Goal: Information Seeking & Learning: Check status

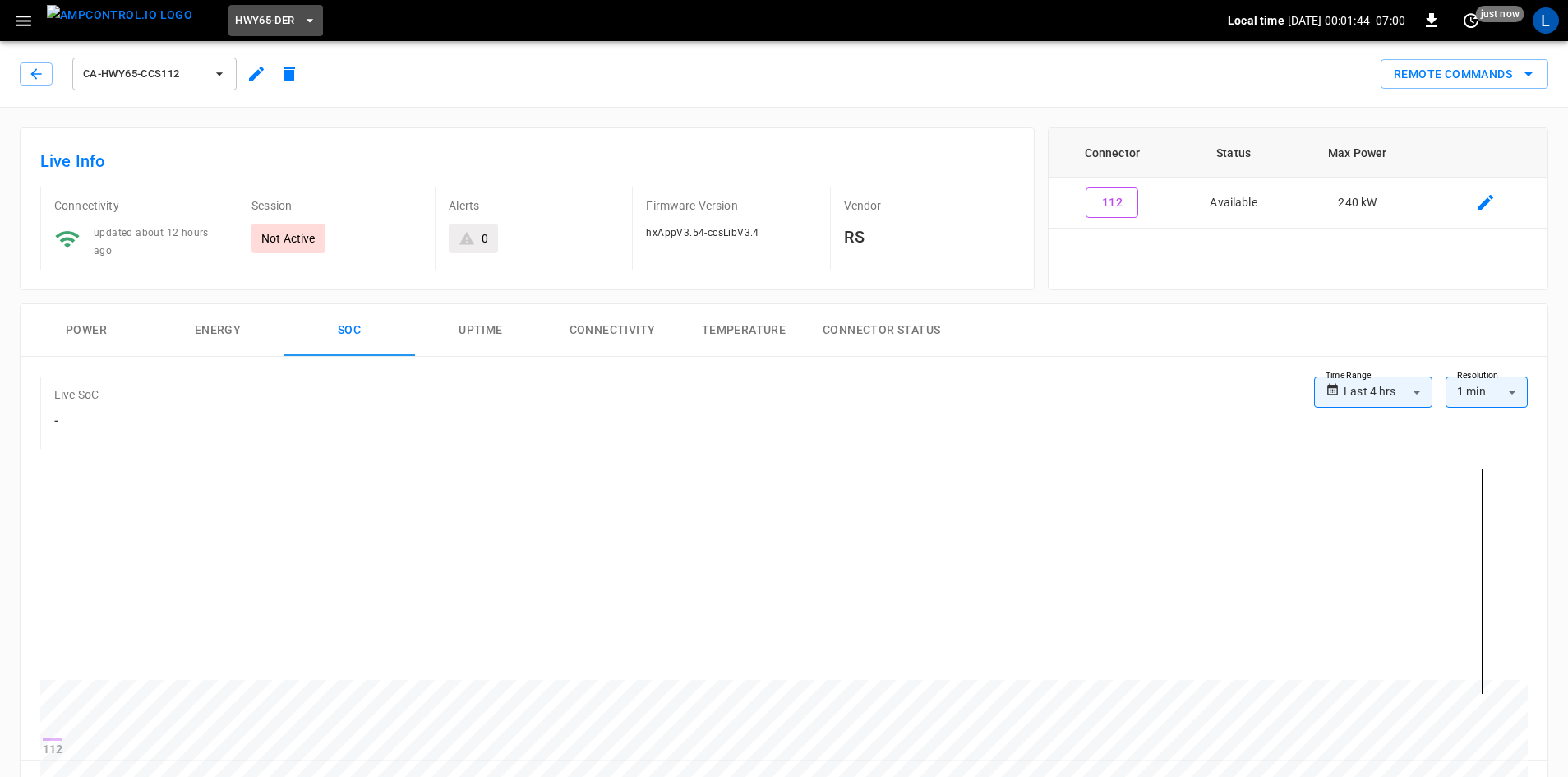
click at [242, 21] on span "HWY65-DER" at bounding box center [264, 21] width 59 height 19
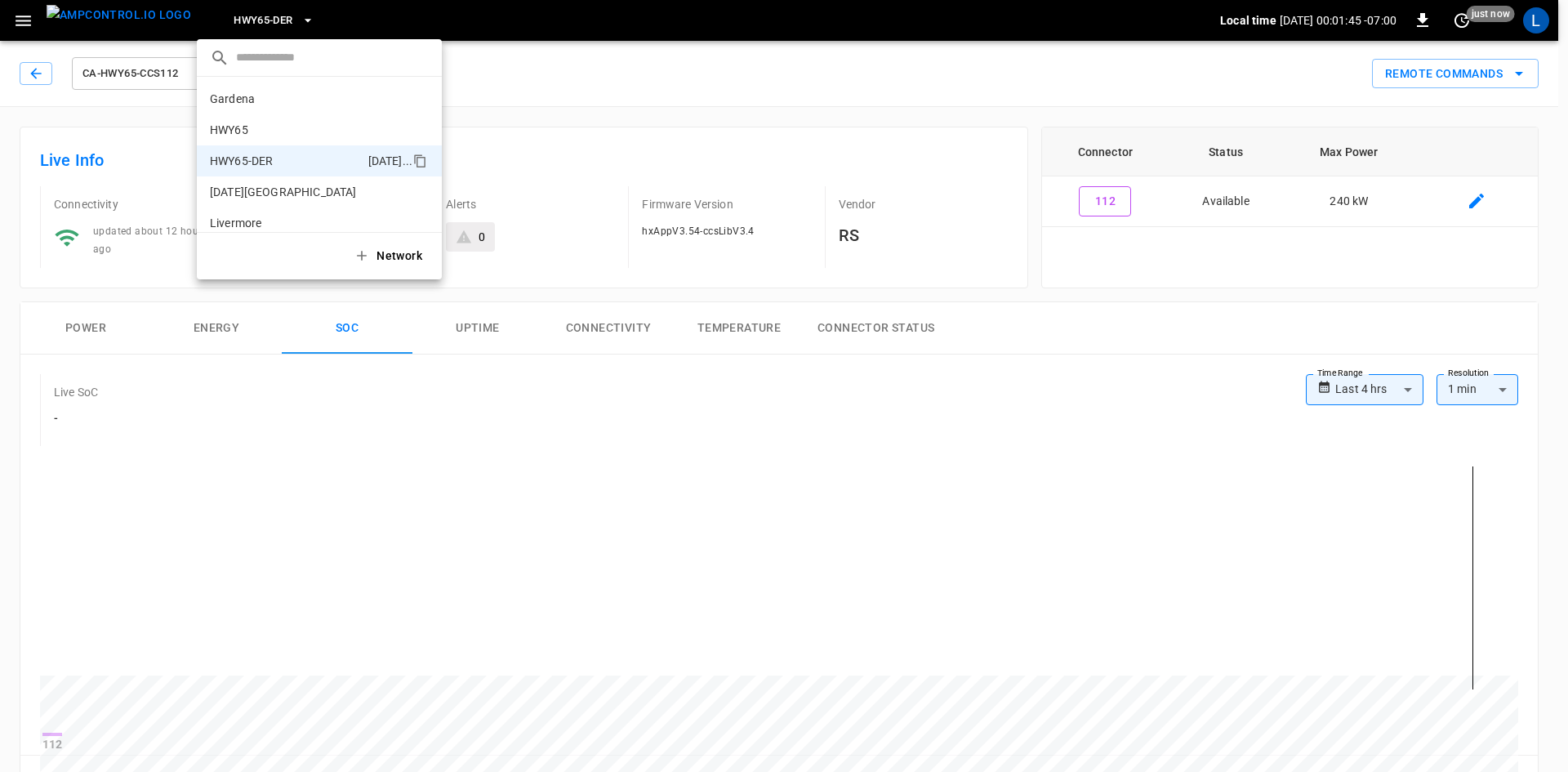
scroll to position [57, 0]
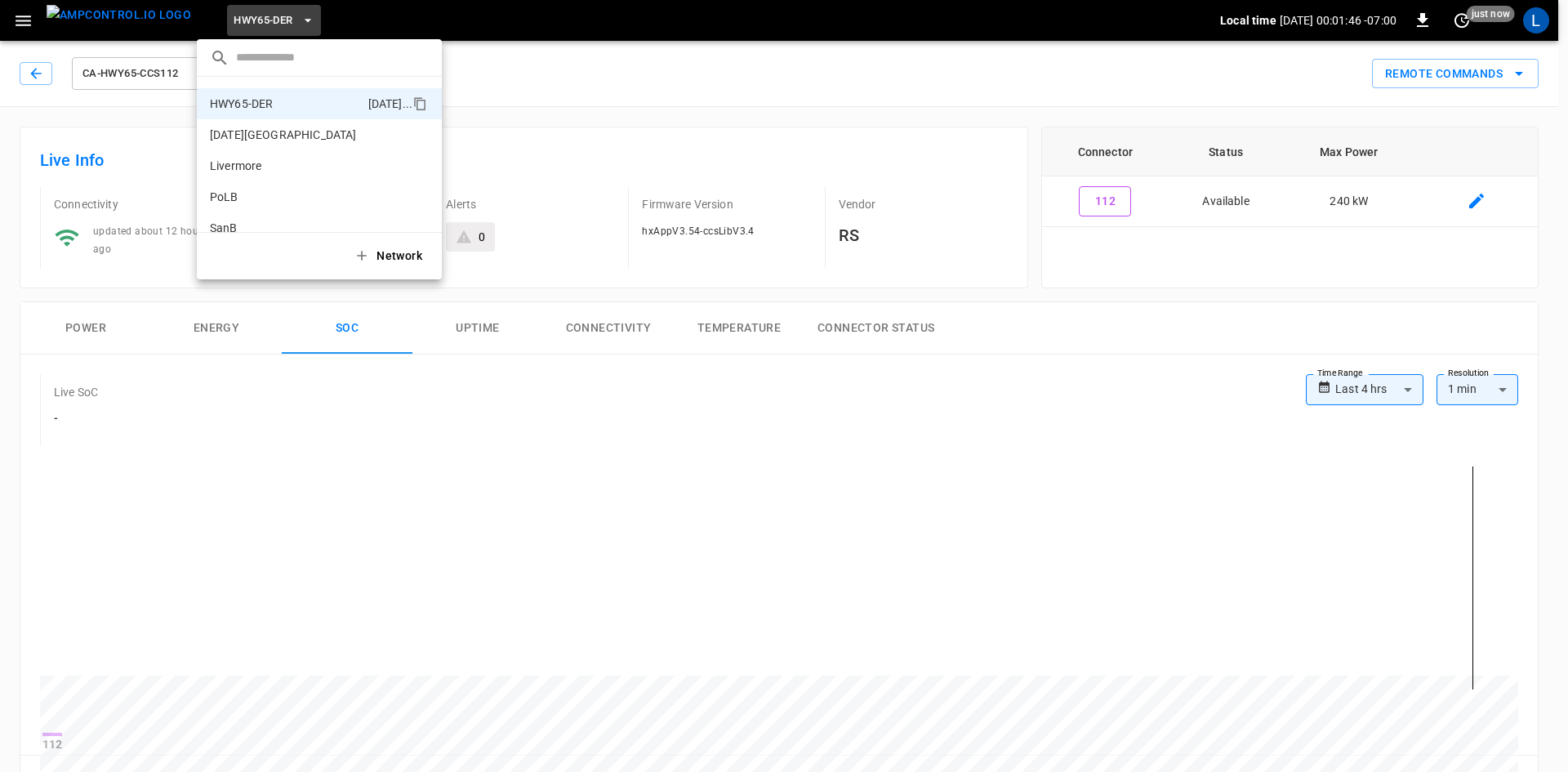
click at [317, 44] on div "​" at bounding box center [319, 58] width 245 height 37
drag, startPoint x: 24, startPoint y: 59, endPoint x: 40, endPoint y: 69, distance: 18.9
click at [36, 66] on div at bounding box center [784, 386] width 1568 height 772
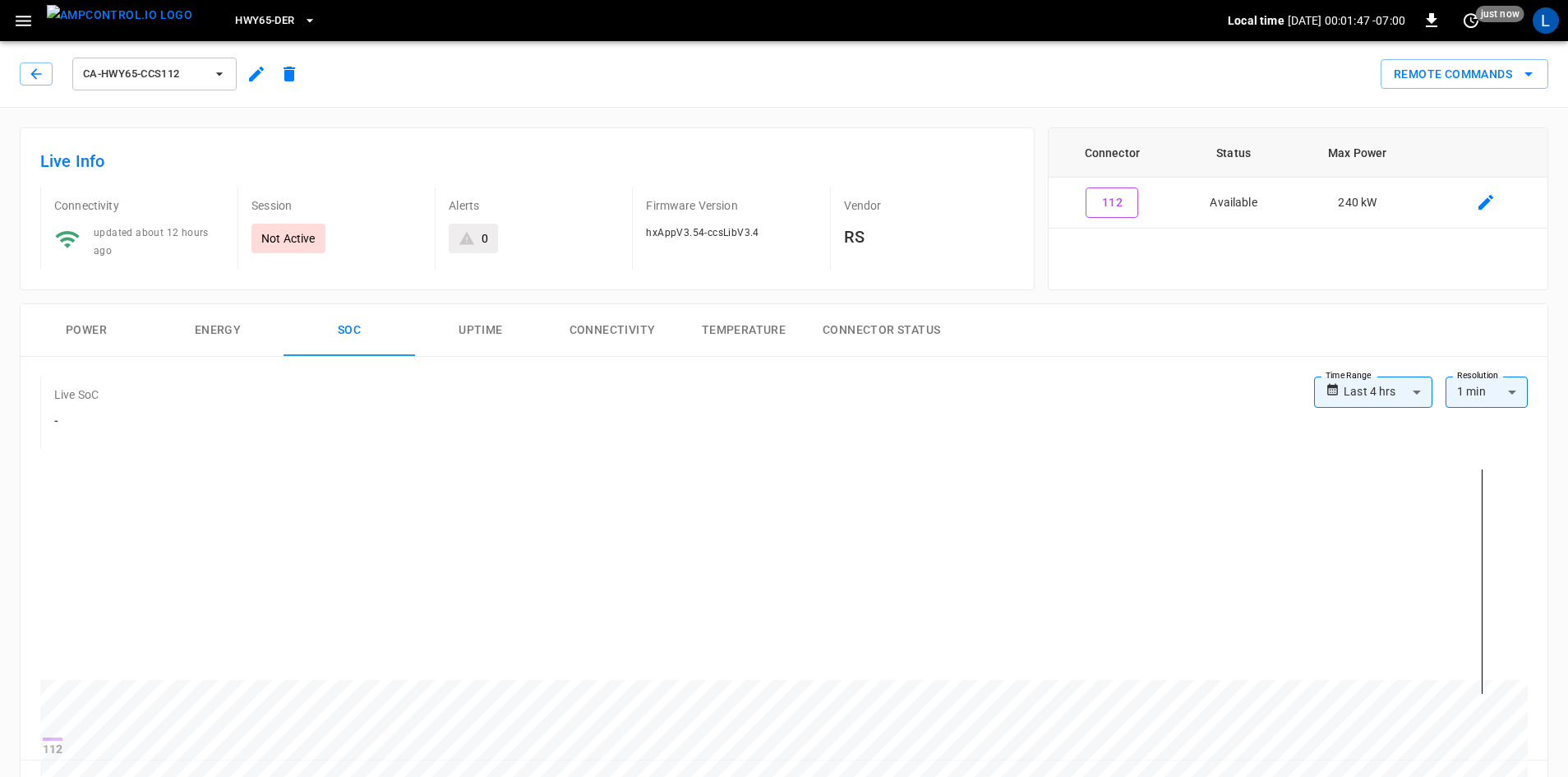
click at [41, 70] on div "​ Gardena 0b5e ... HWY65 26fb ... HWY65-DER [DATE].. [DATE][GEOGRAPHIC_DATA] c8…" at bounding box center [784, 388] width 1568 height 777
click at [36, 81] on icon "button" at bounding box center [36, 74] width 16 height 16
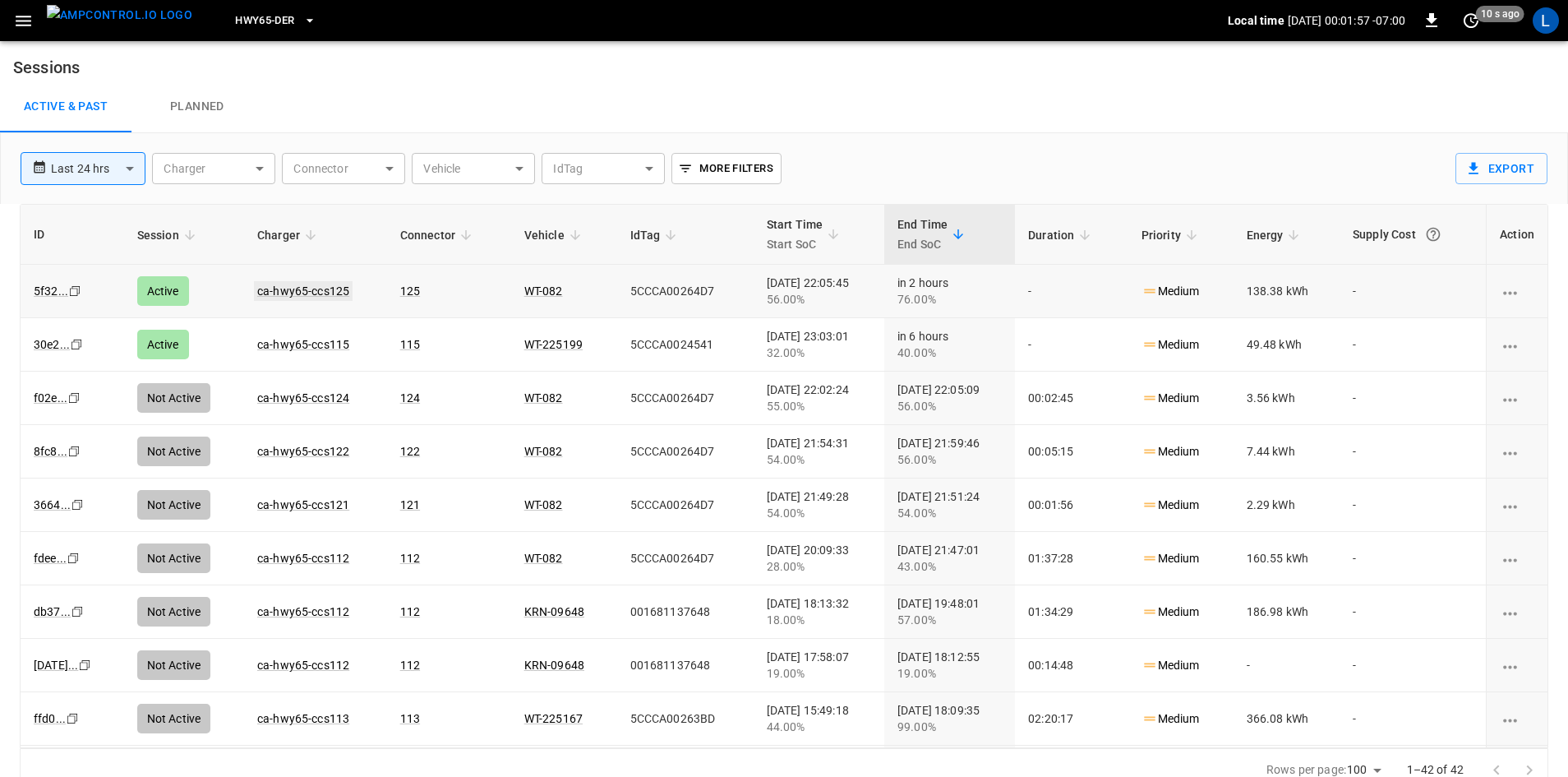
click at [287, 291] on link "ca-hwy65-ccs125" at bounding box center [304, 291] width 99 height 19
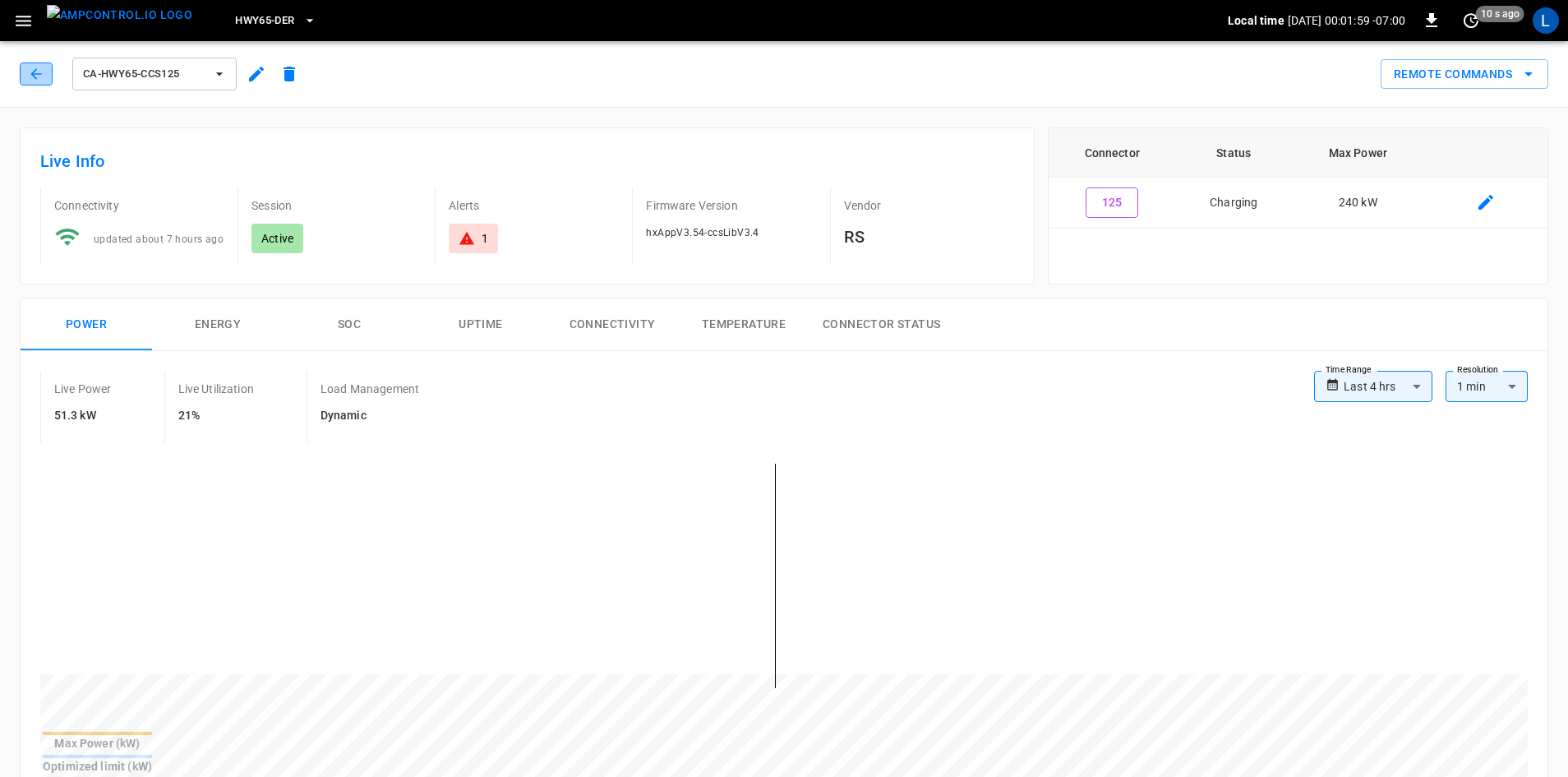
click at [48, 69] on button "button" at bounding box center [36, 75] width 33 height 23
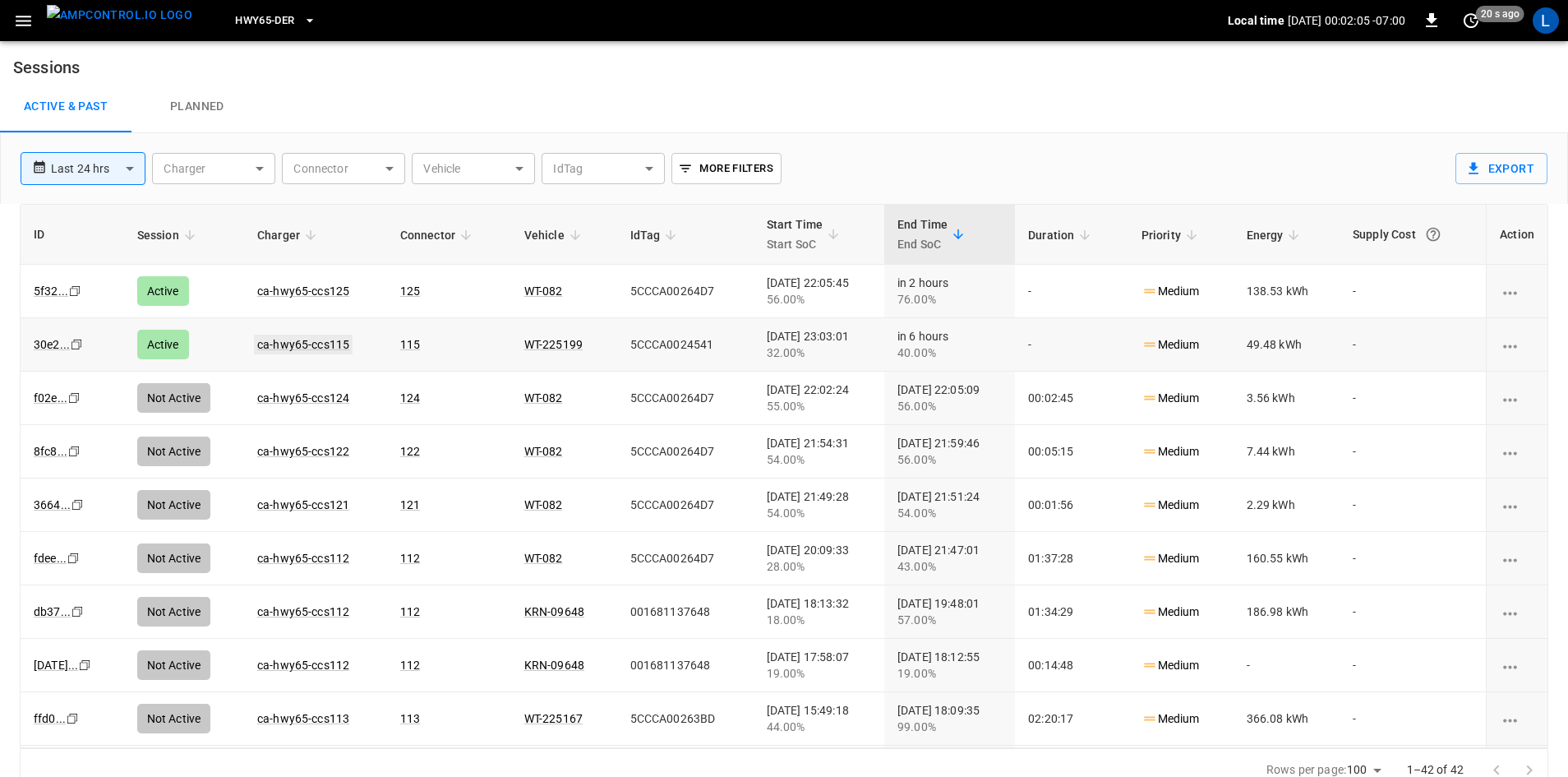
click at [262, 343] on link "ca-hwy65-ccs115" at bounding box center [304, 344] width 99 height 19
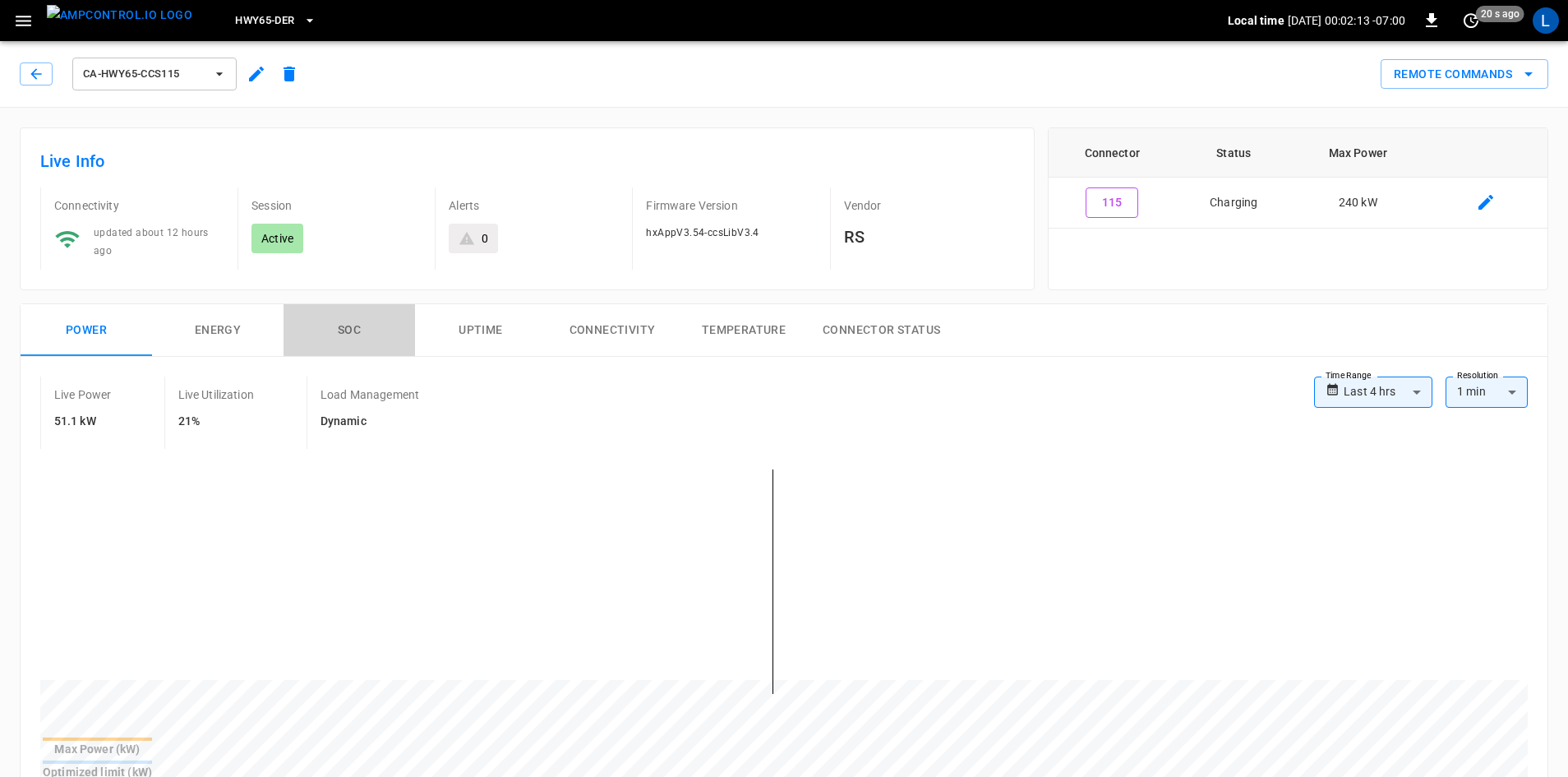
click at [343, 331] on button "SOC" at bounding box center [349, 330] width 132 height 52
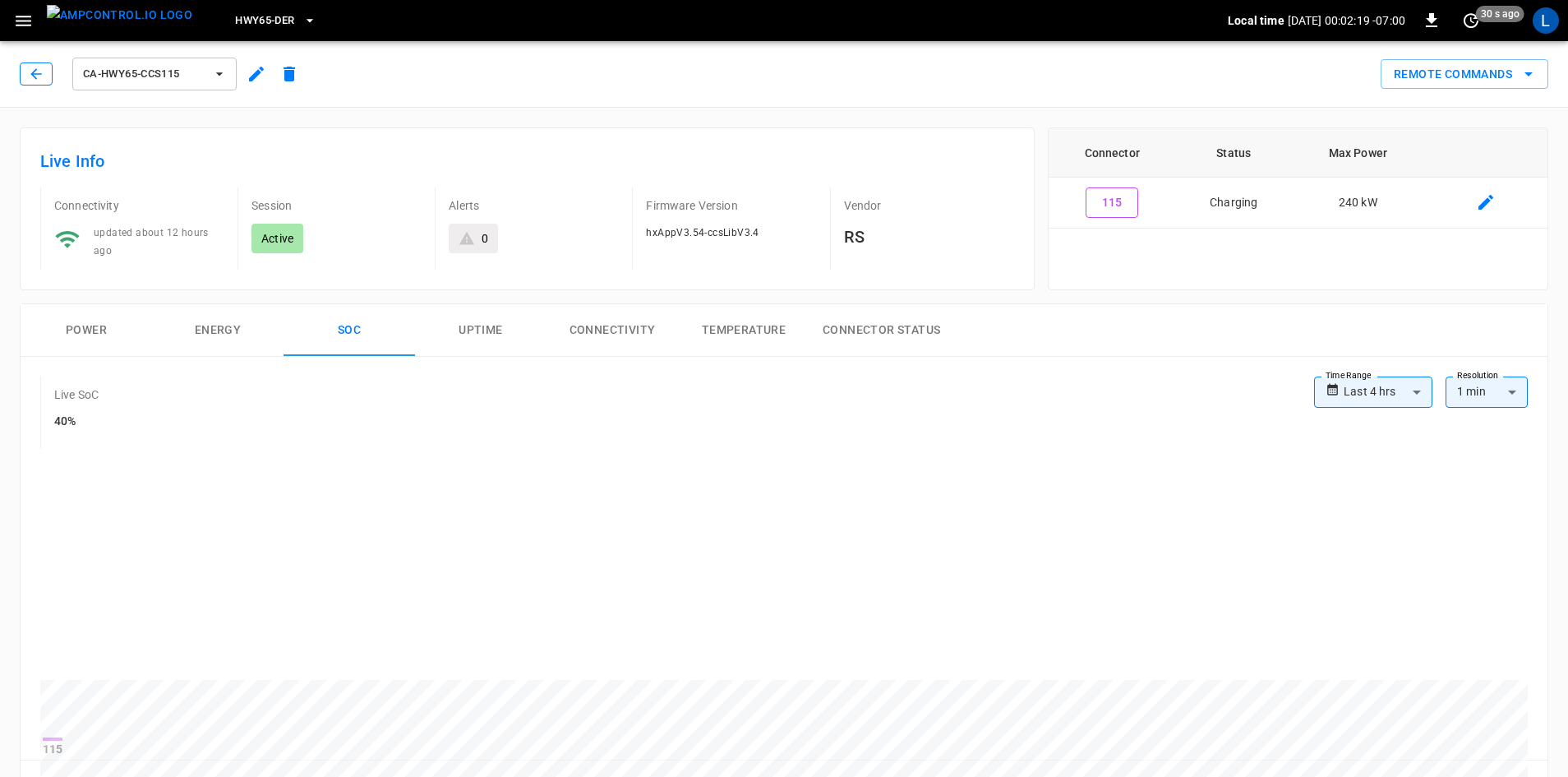
click at [46, 74] on button "button" at bounding box center [36, 75] width 33 height 23
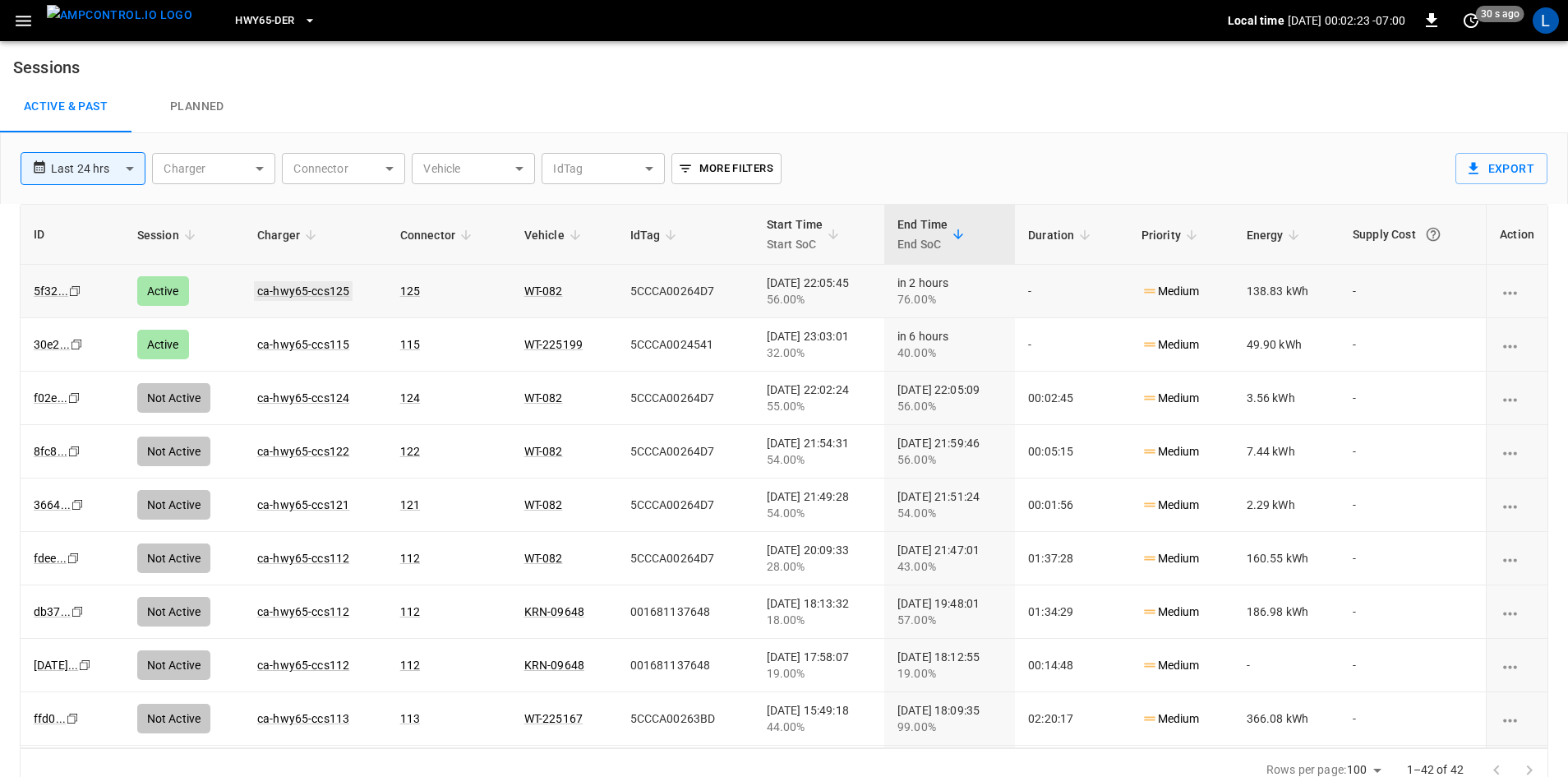
click at [309, 286] on link "ca-hwy65-ccs125" at bounding box center [304, 291] width 99 height 19
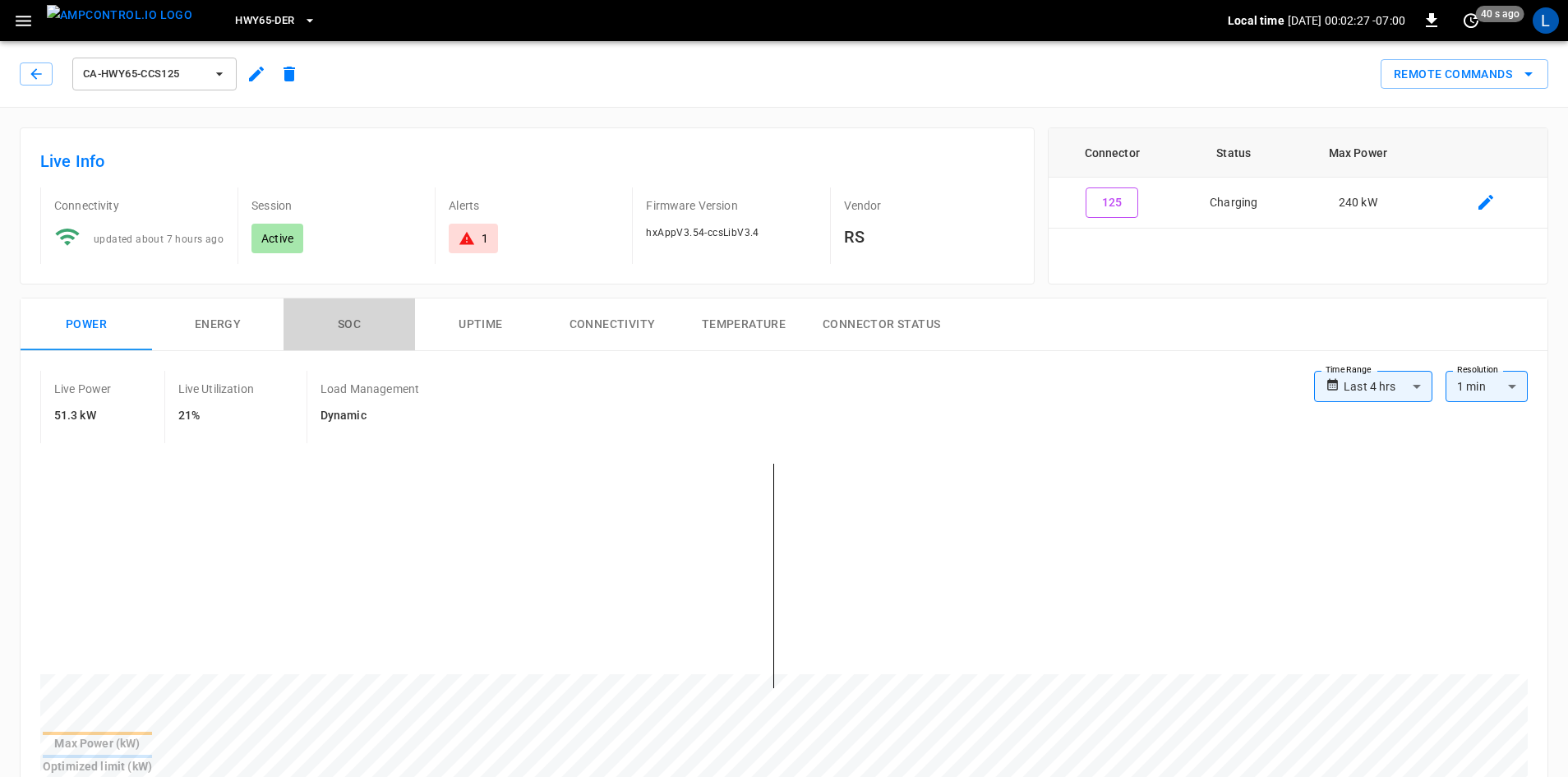
click at [359, 319] on button "SOC" at bounding box center [349, 324] width 132 height 52
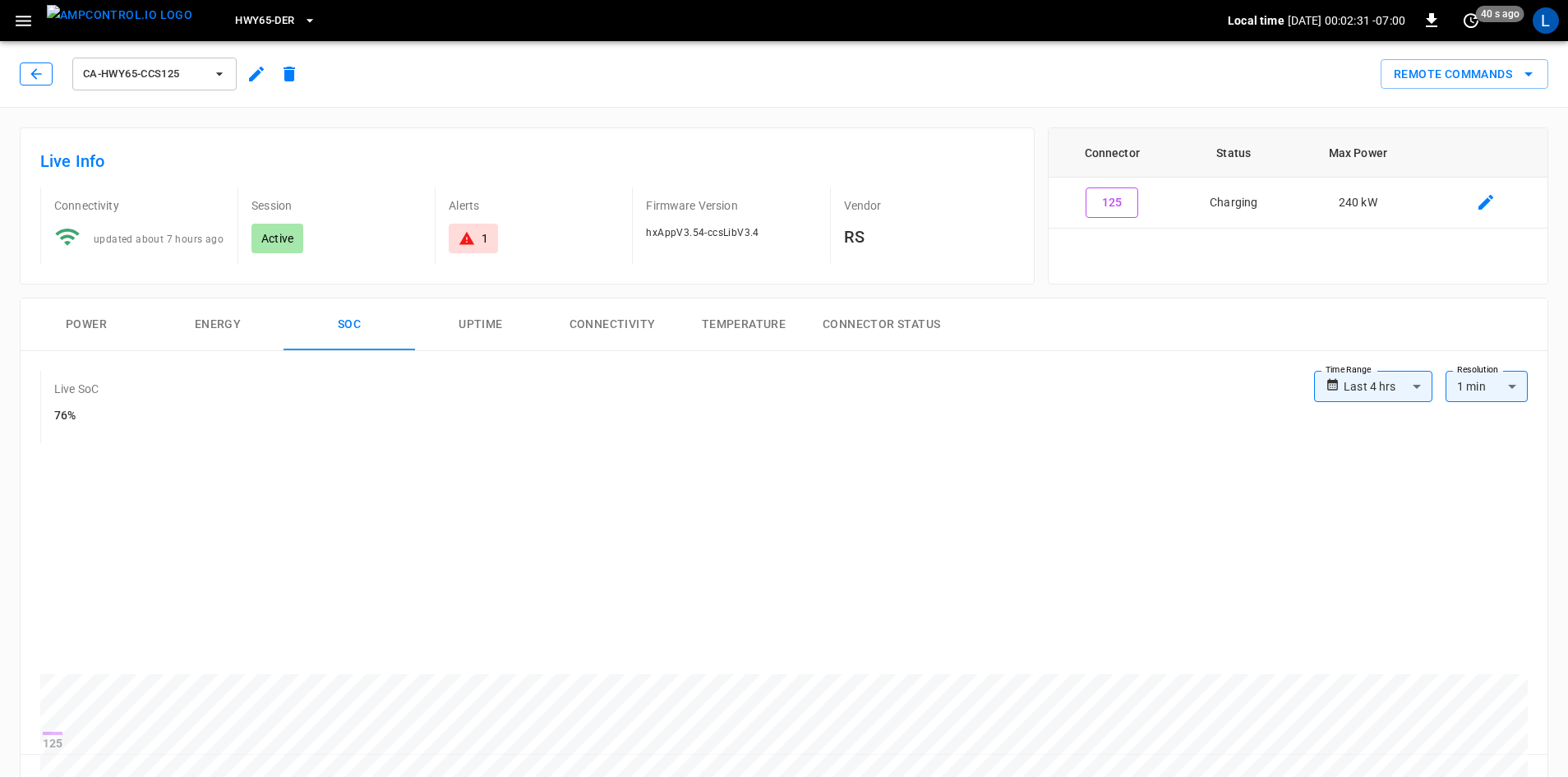
click at [41, 75] on icon "button" at bounding box center [36, 74] width 16 height 16
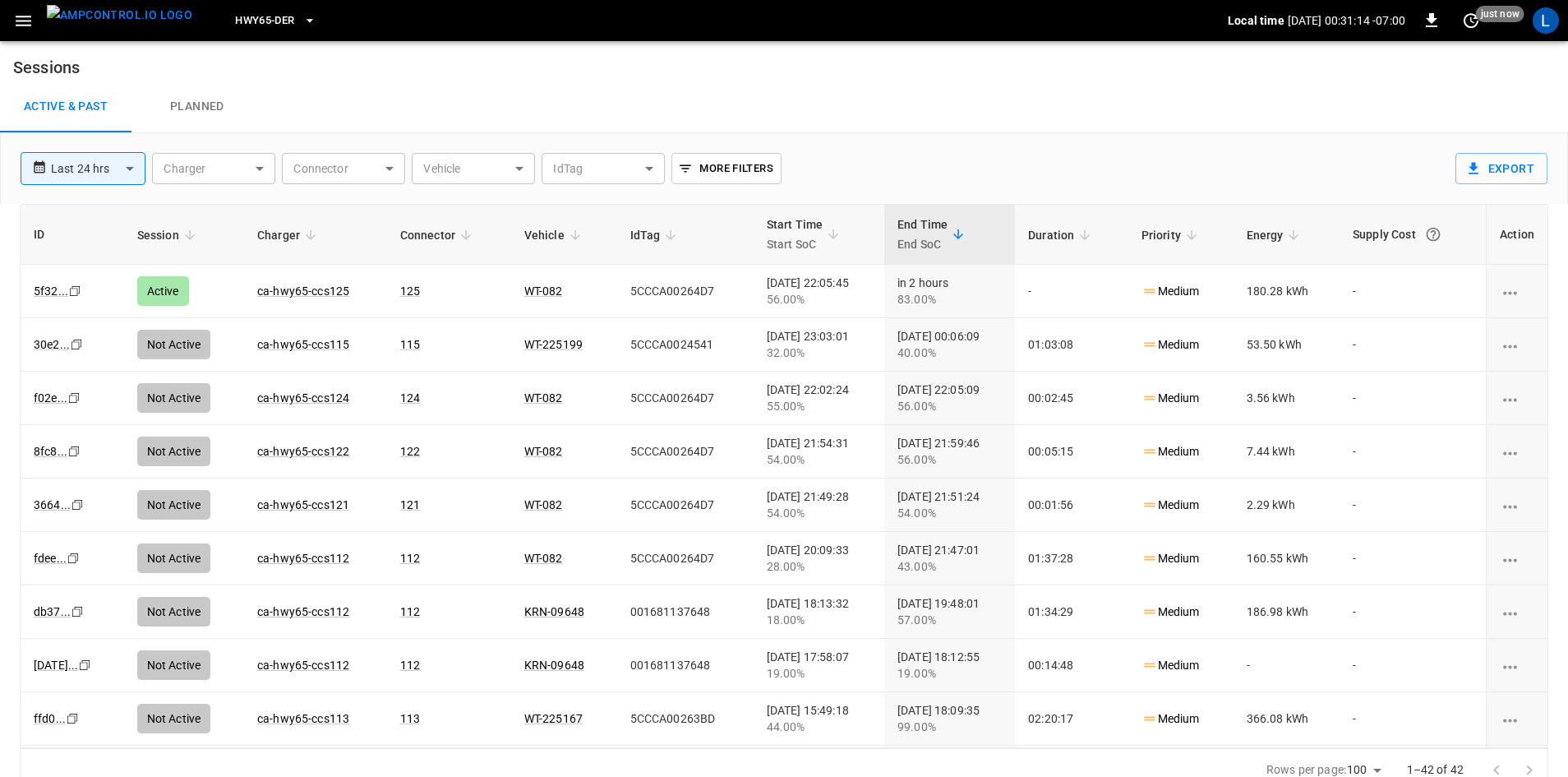
click at [235, 19] on span "HWY65-DER" at bounding box center [264, 21] width 59 height 19
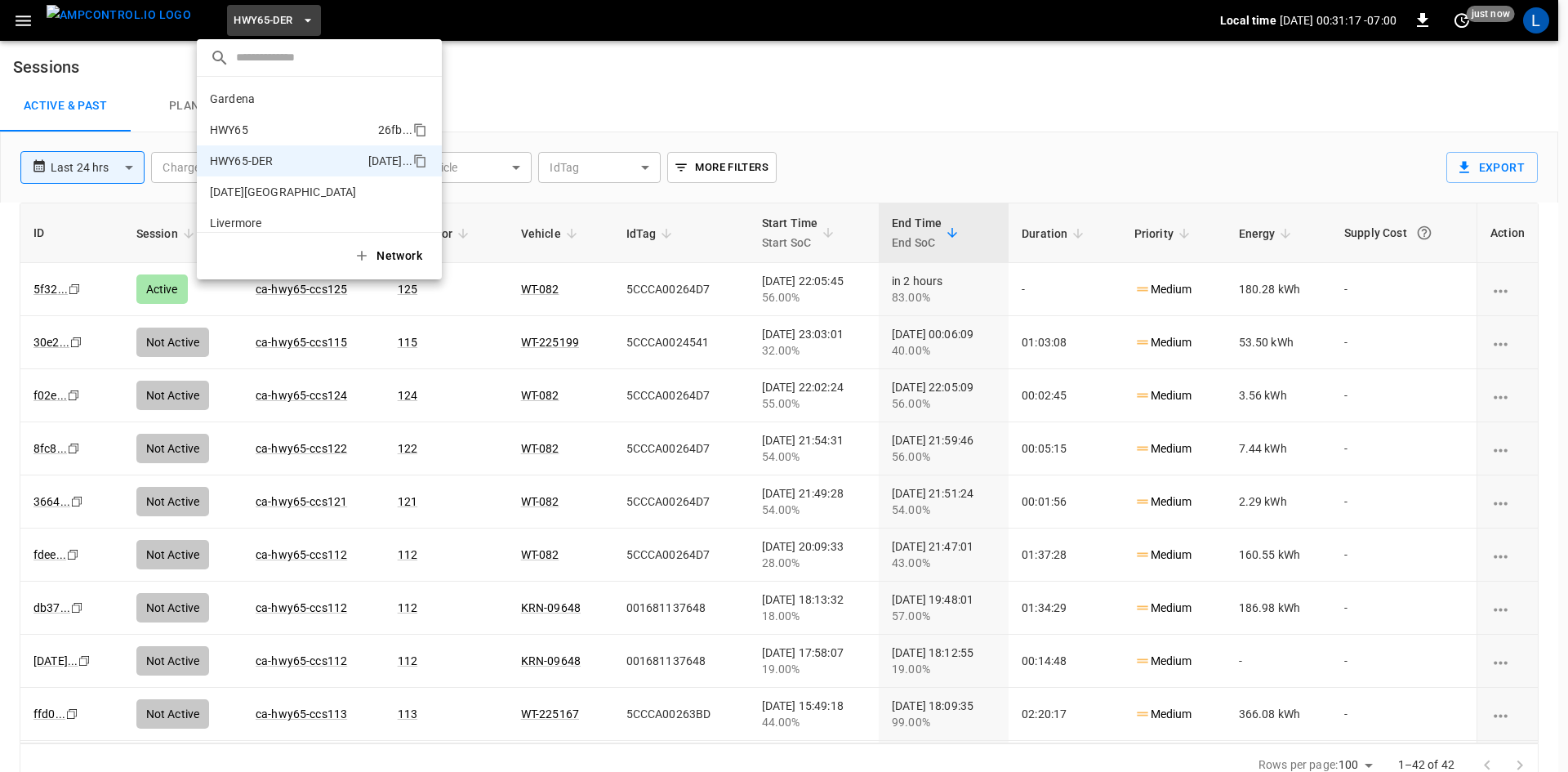
click at [256, 122] on p "HWY65" at bounding box center [290, 130] width 162 height 16
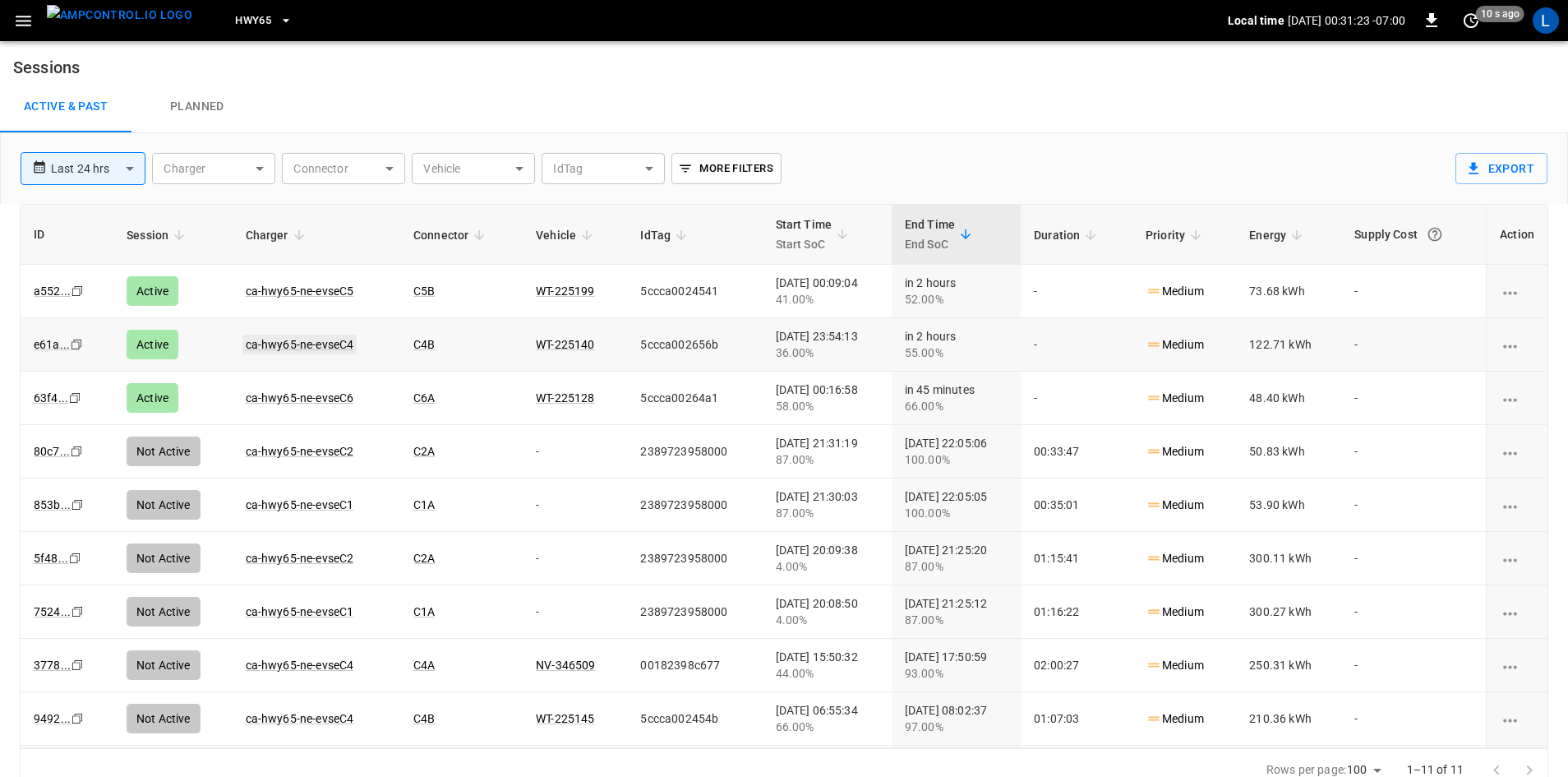
click at [290, 346] on link "ca-hwy65-ne-evseC4" at bounding box center [300, 344] width 115 height 19
click at [327, 288] on link "ca-hwy65-ne-evseC5" at bounding box center [300, 291] width 115 height 19
click at [265, 396] on link "ca-hwy65-ne-evseC6" at bounding box center [300, 398] width 115 height 19
click at [247, 20] on button "HWY65" at bounding box center [263, 20] width 71 height 32
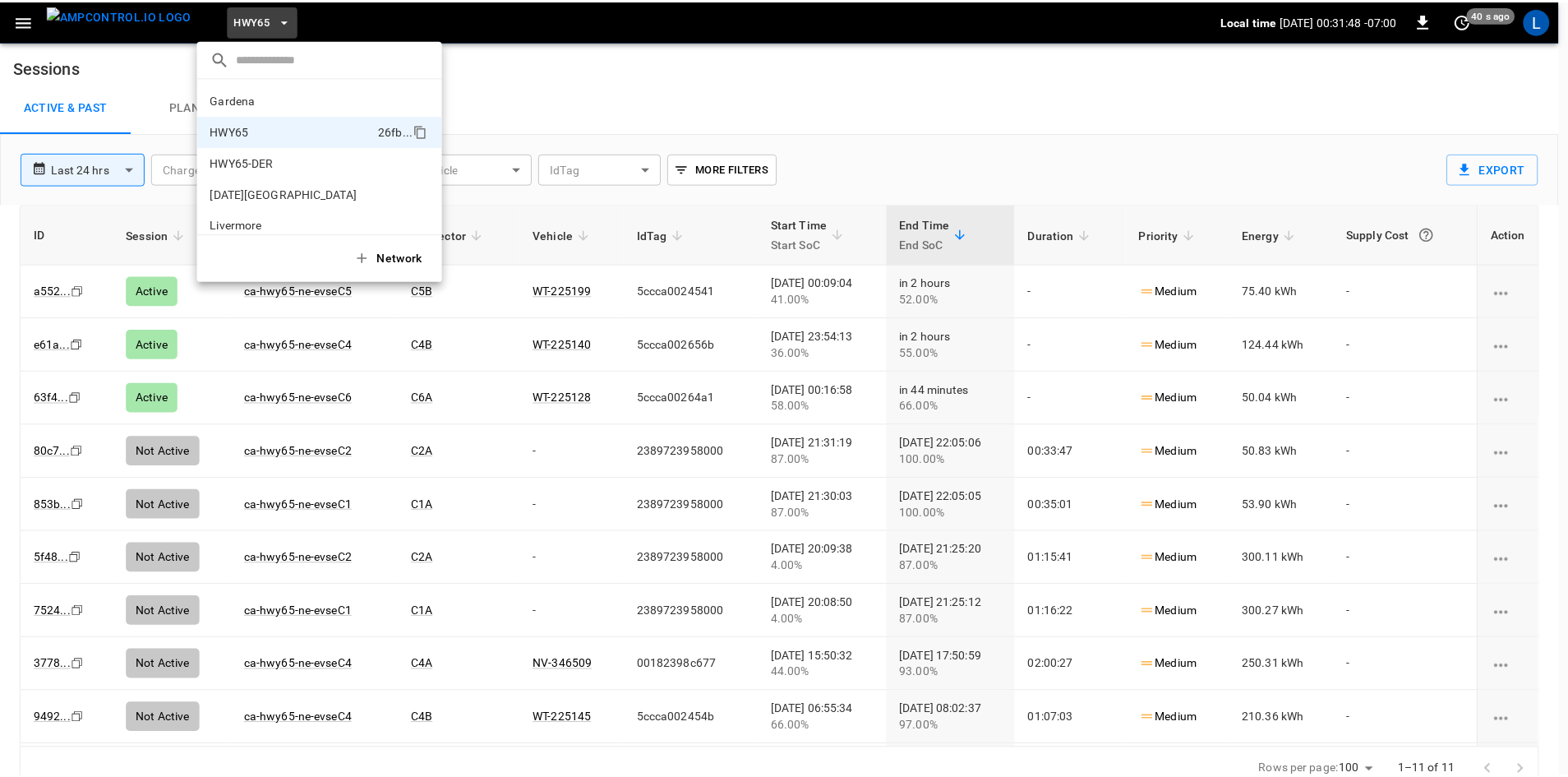
scroll to position [26, 0]
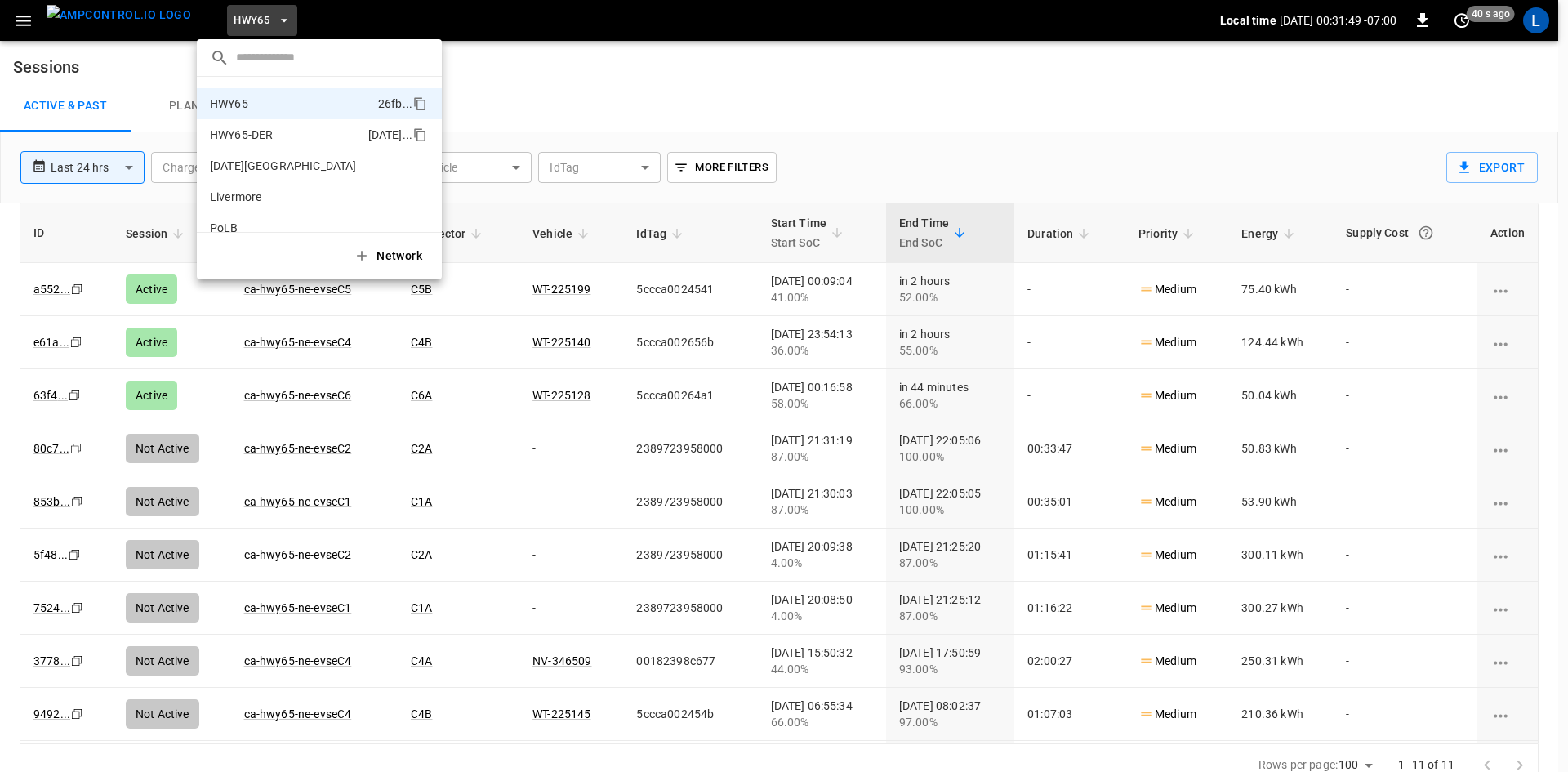
click at [260, 131] on p "HWY65-DER" at bounding box center [286, 135] width 152 height 16
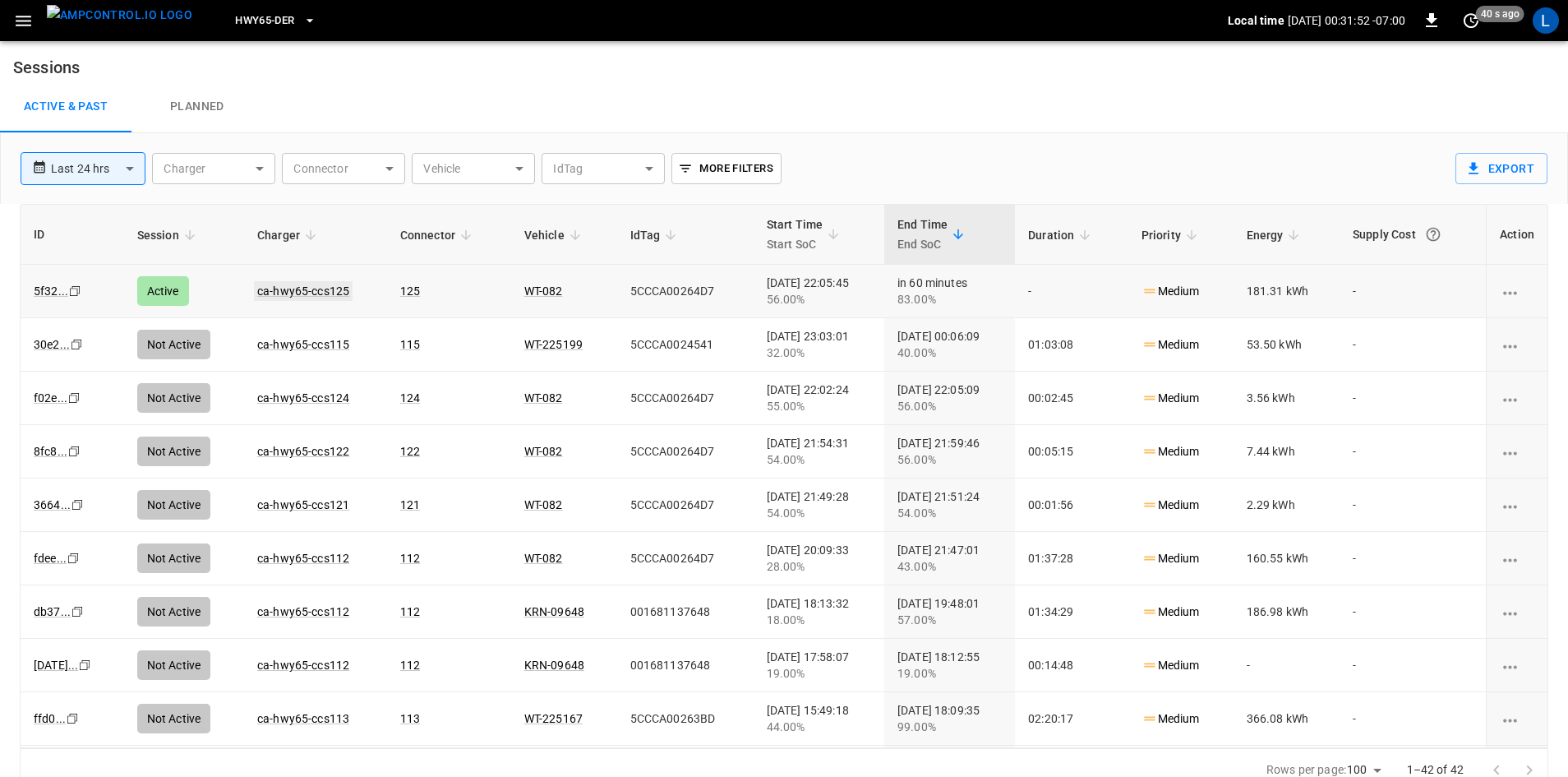
click at [289, 288] on link "ca-hwy65-ccs125" at bounding box center [304, 291] width 99 height 19
click at [241, 20] on span "HWY65-DER" at bounding box center [264, 21] width 59 height 19
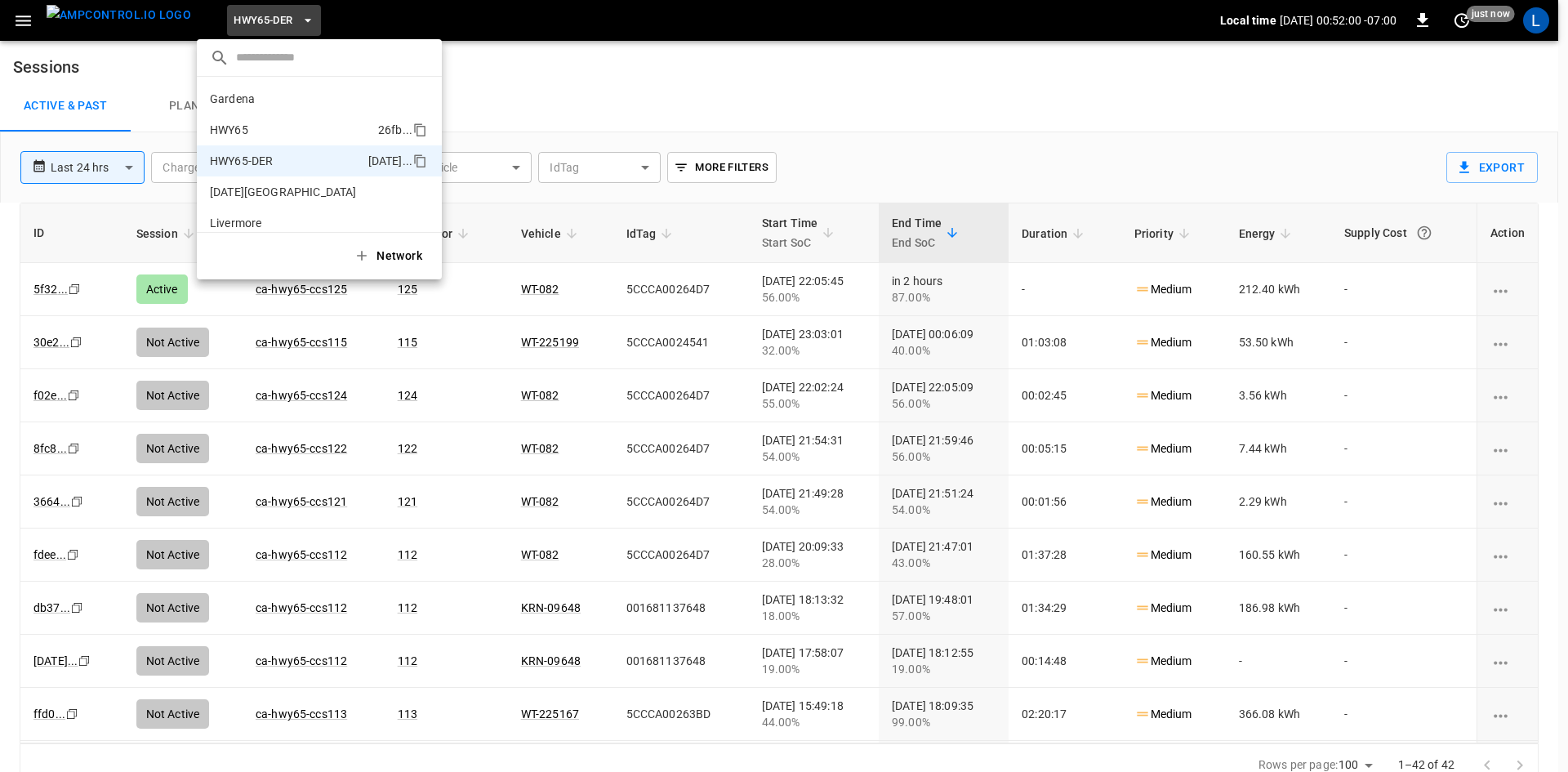
click at [279, 125] on p "HWY65" at bounding box center [290, 130] width 162 height 16
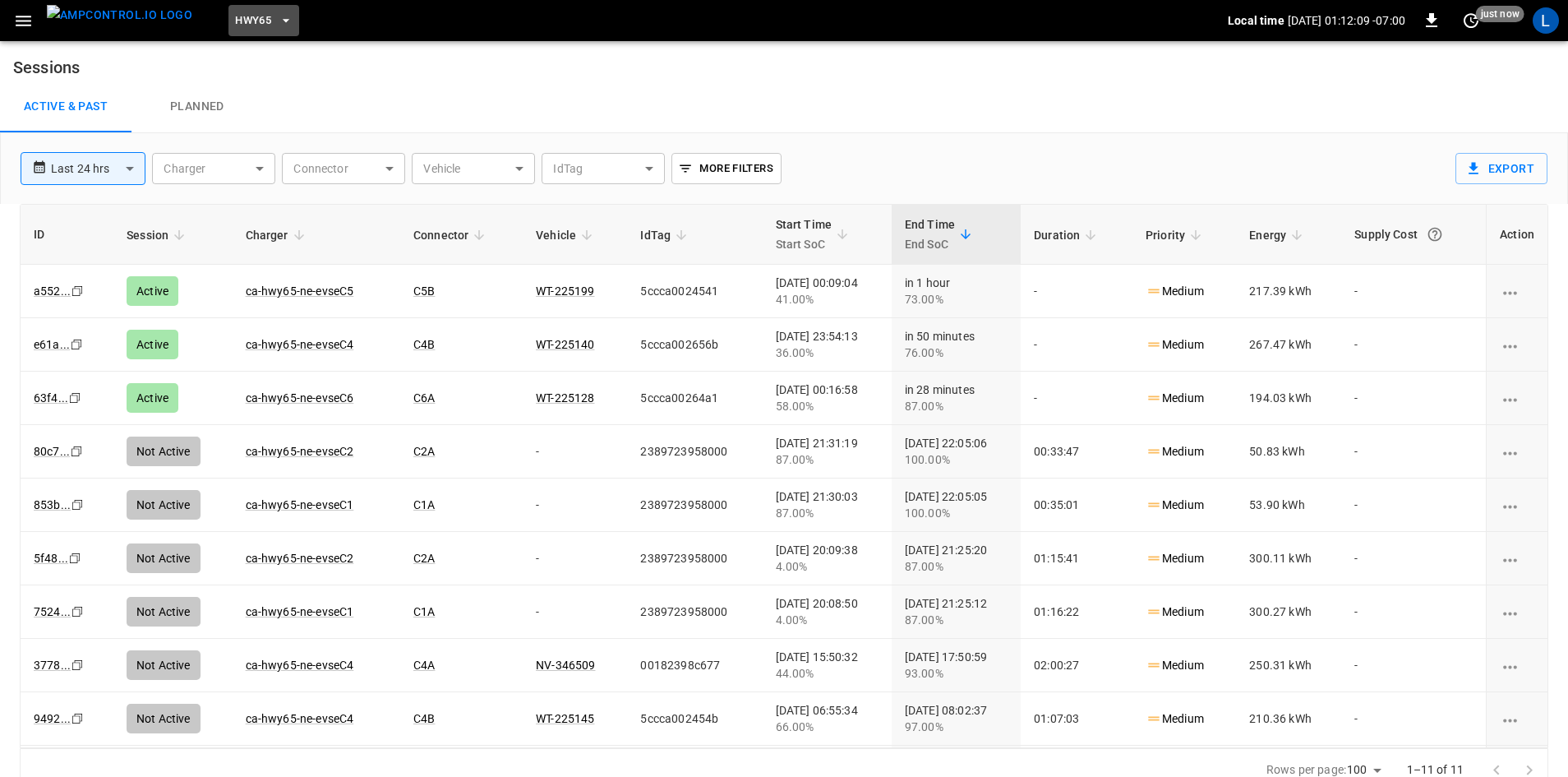
click at [235, 14] on span "HWY65" at bounding box center [252, 21] width 36 height 19
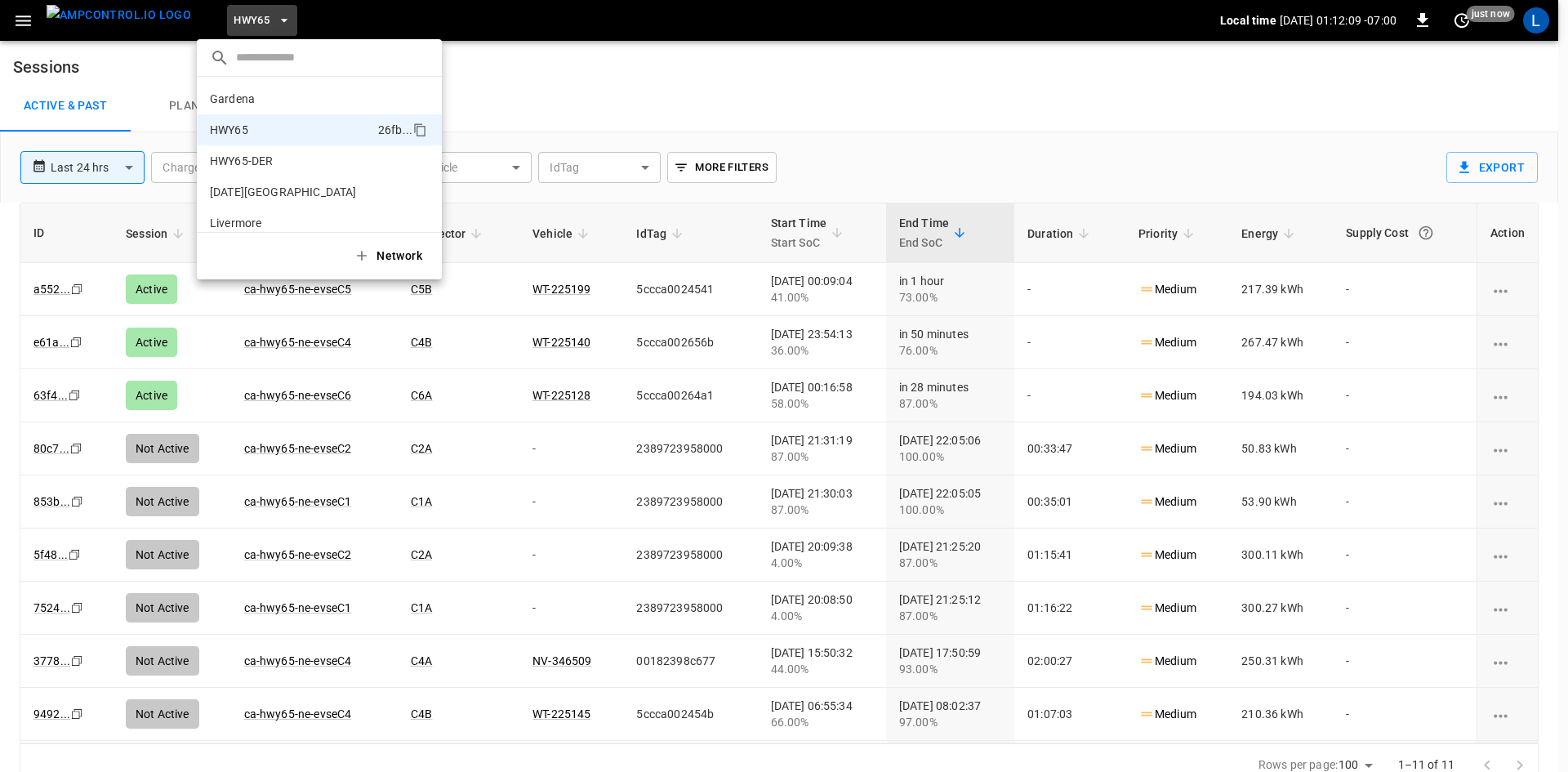
scroll to position [26, 0]
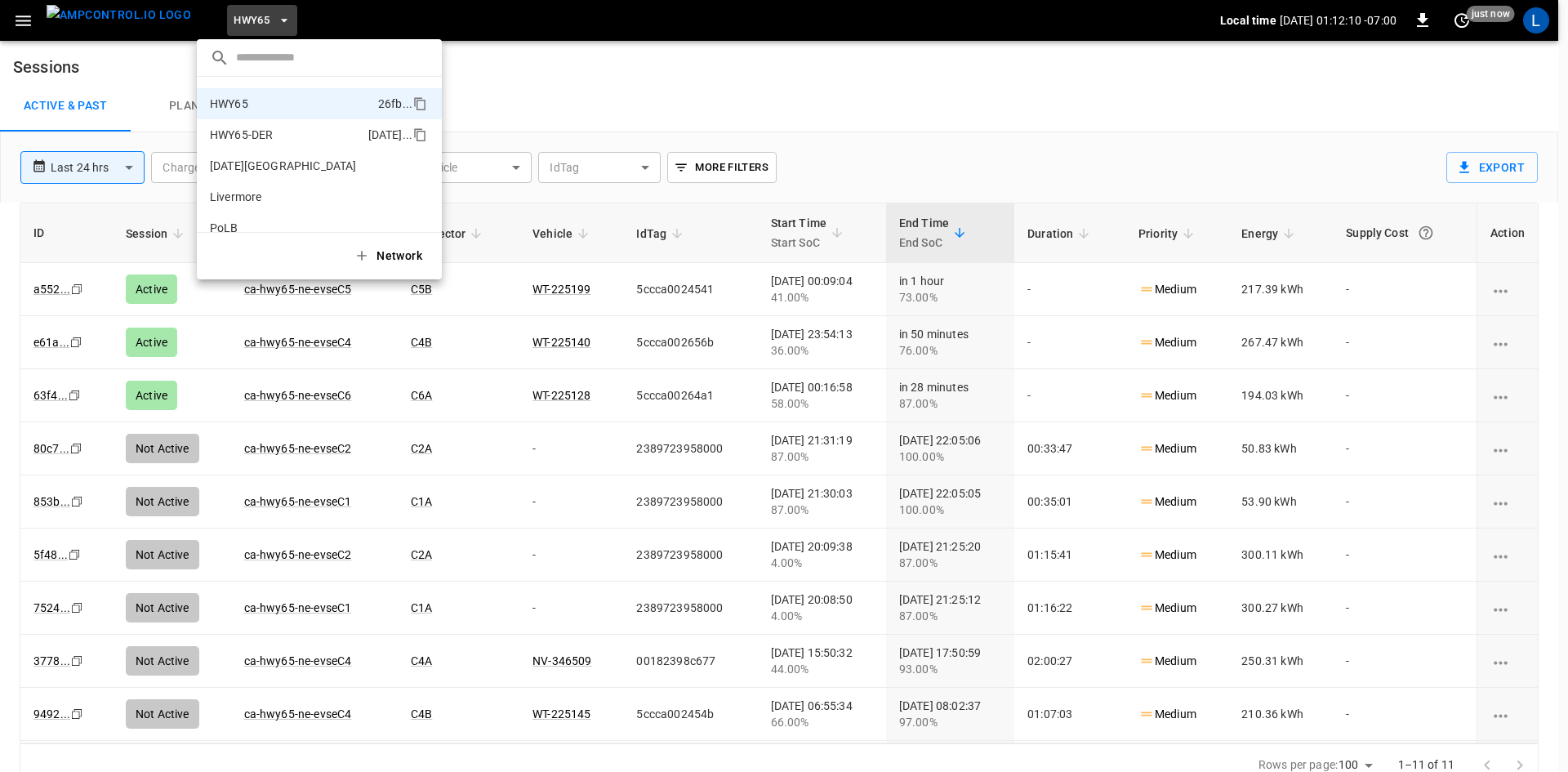
click at [317, 140] on p "HWY65-DER" at bounding box center [286, 135] width 152 height 16
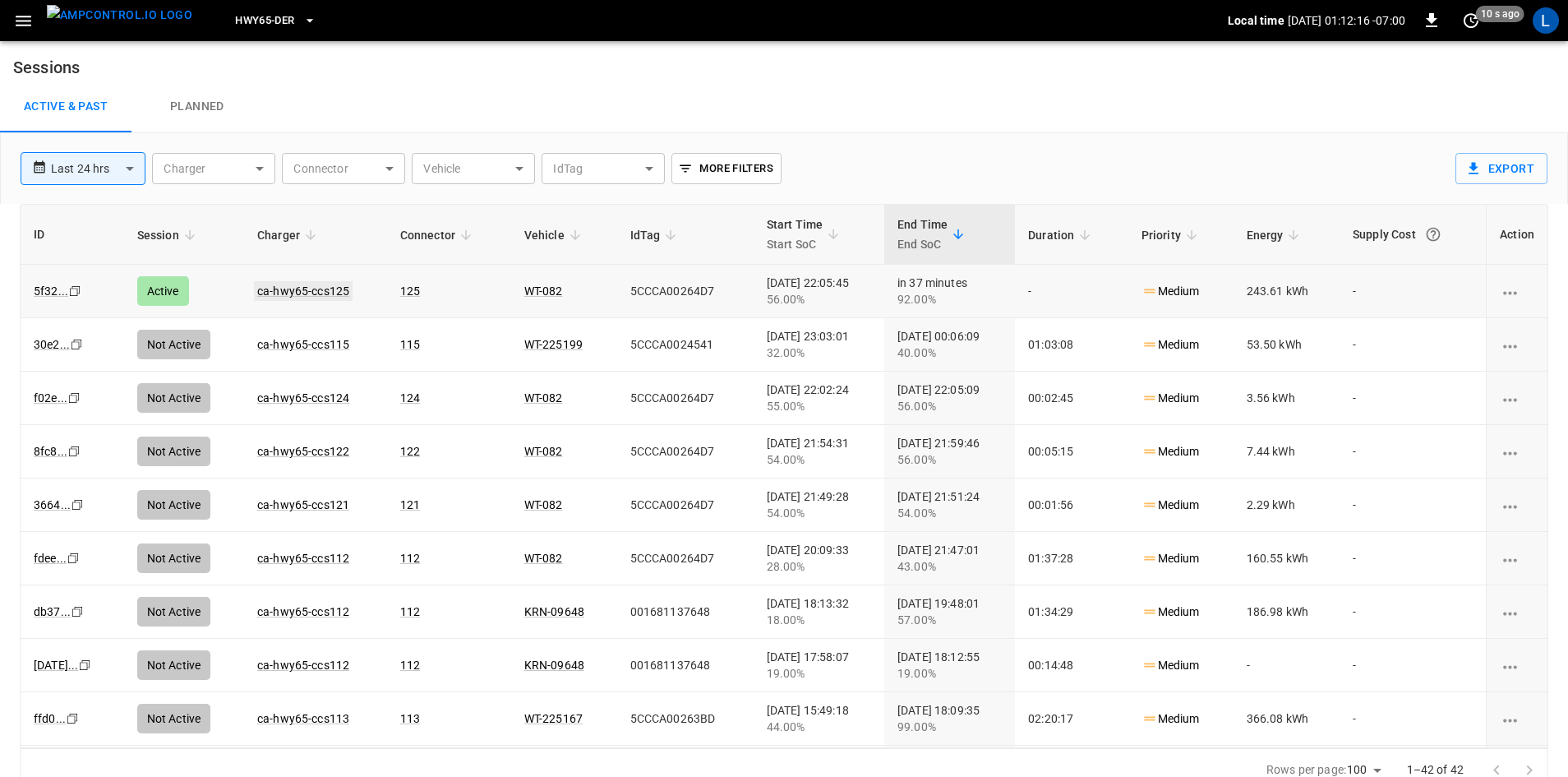
click at [298, 292] on link "ca-hwy65-ccs125" at bounding box center [304, 291] width 99 height 19
click at [253, 22] on span "HWY65-DER" at bounding box center [264, 21] width 59 height 19
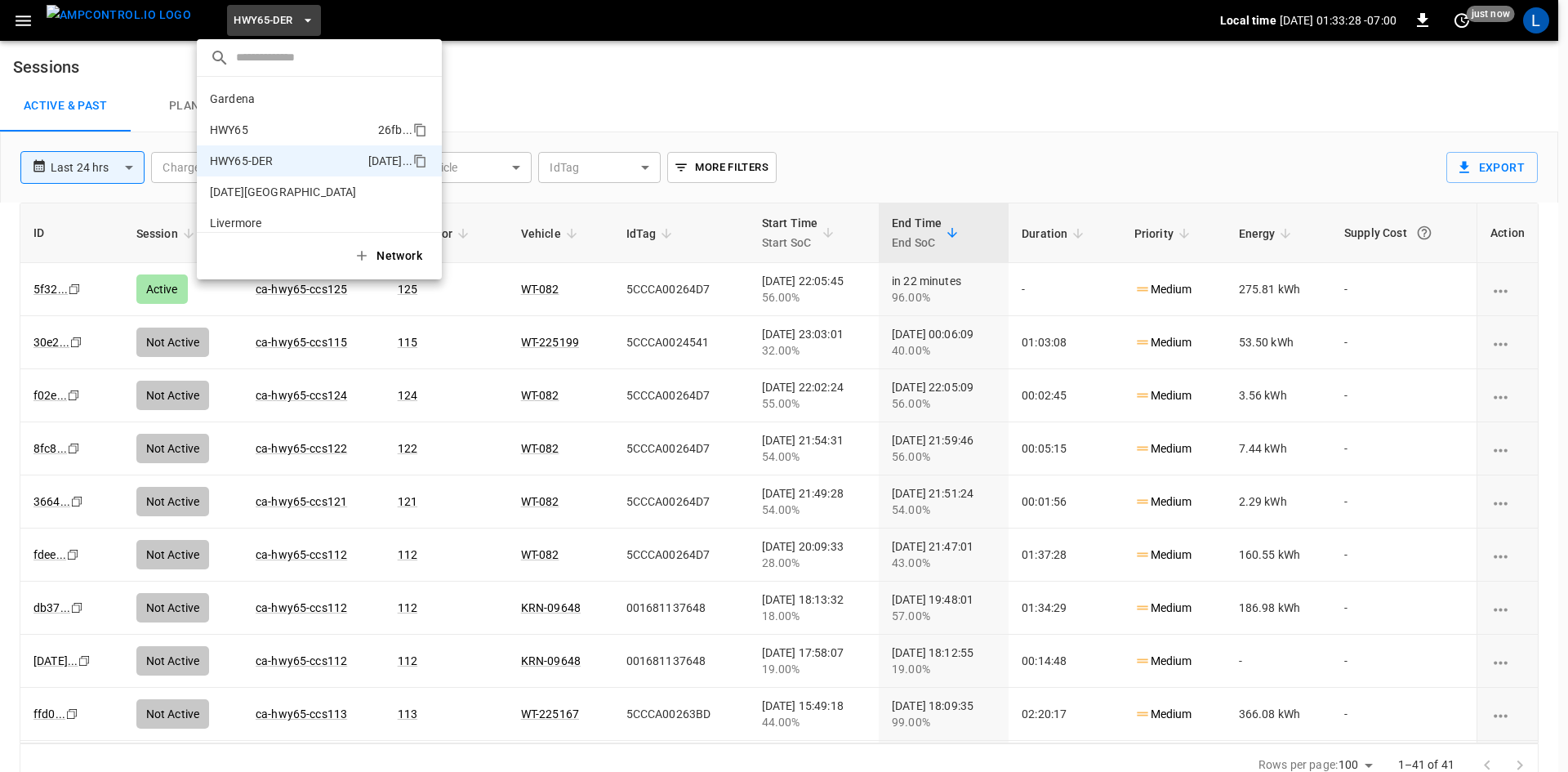
click at [303, 126] on p "HWY65" at bounding box center [290, 130] width 162 height 16
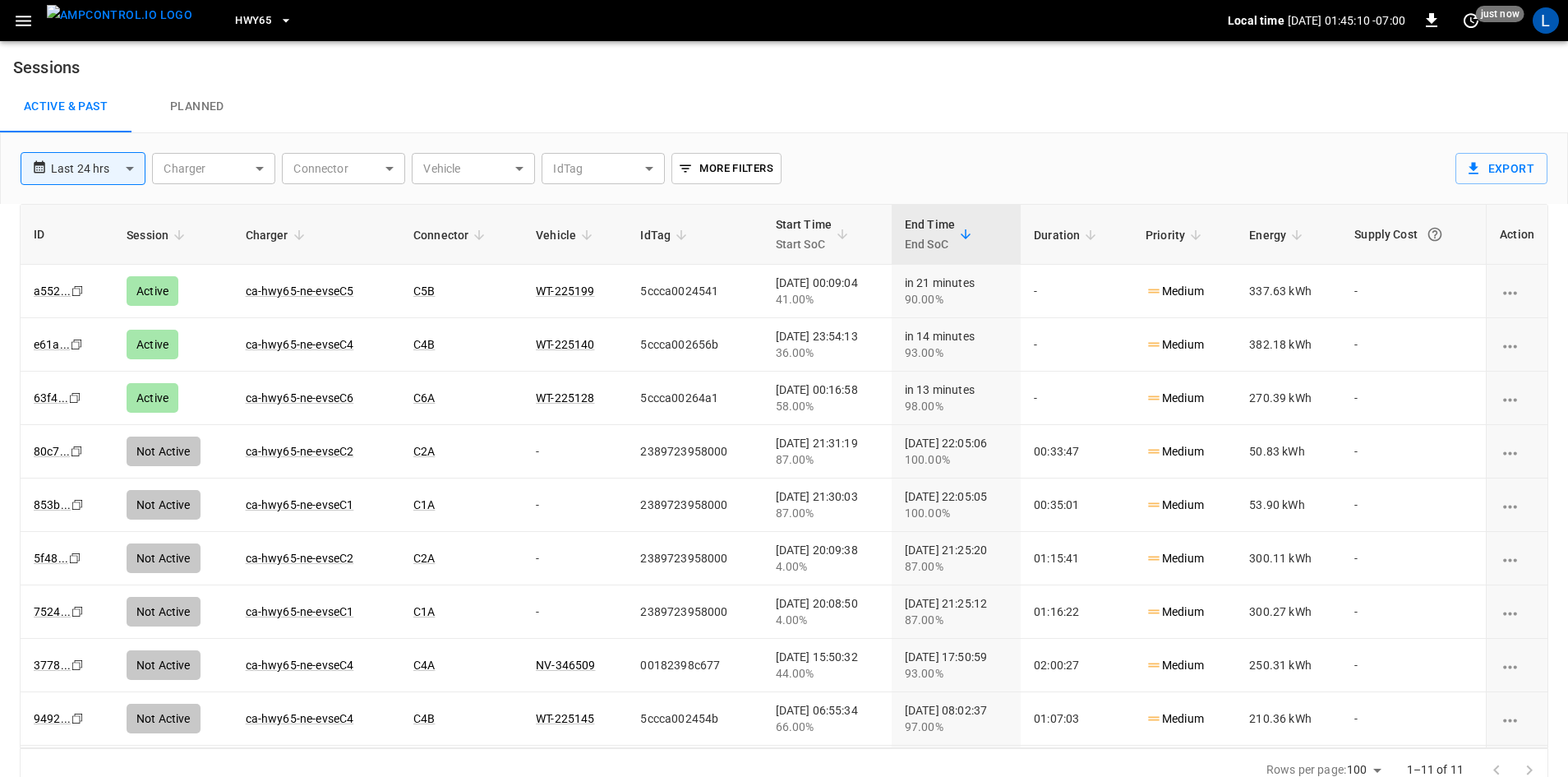
click at [235, 19] on span "HWY65" at bounding box center [252, 21] width 36 height 19
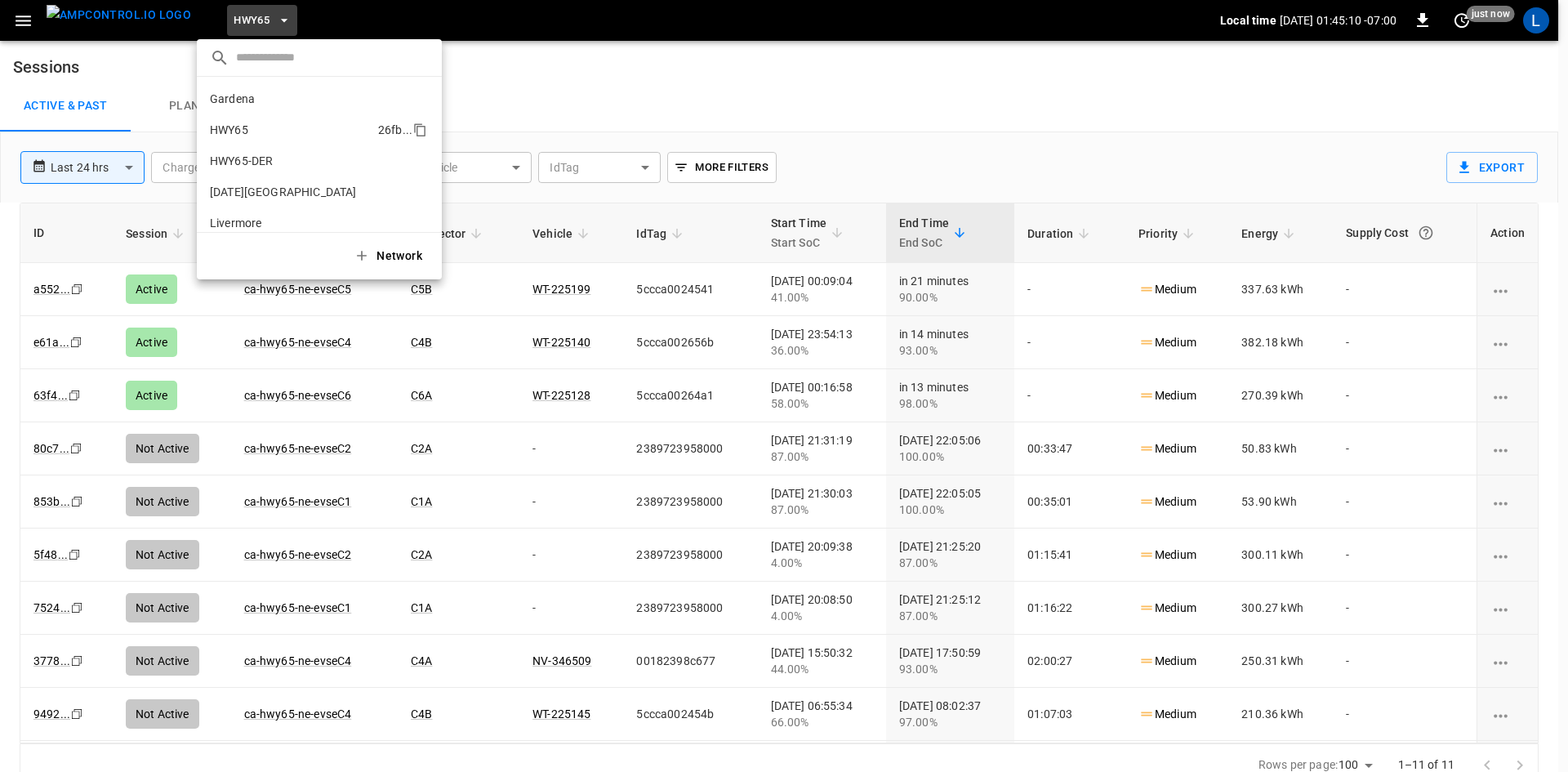
scroll to position [26, 0]
click at [270, 128] on p "HWY65-DER" at bounding box center [286, 135] width 152 height 16
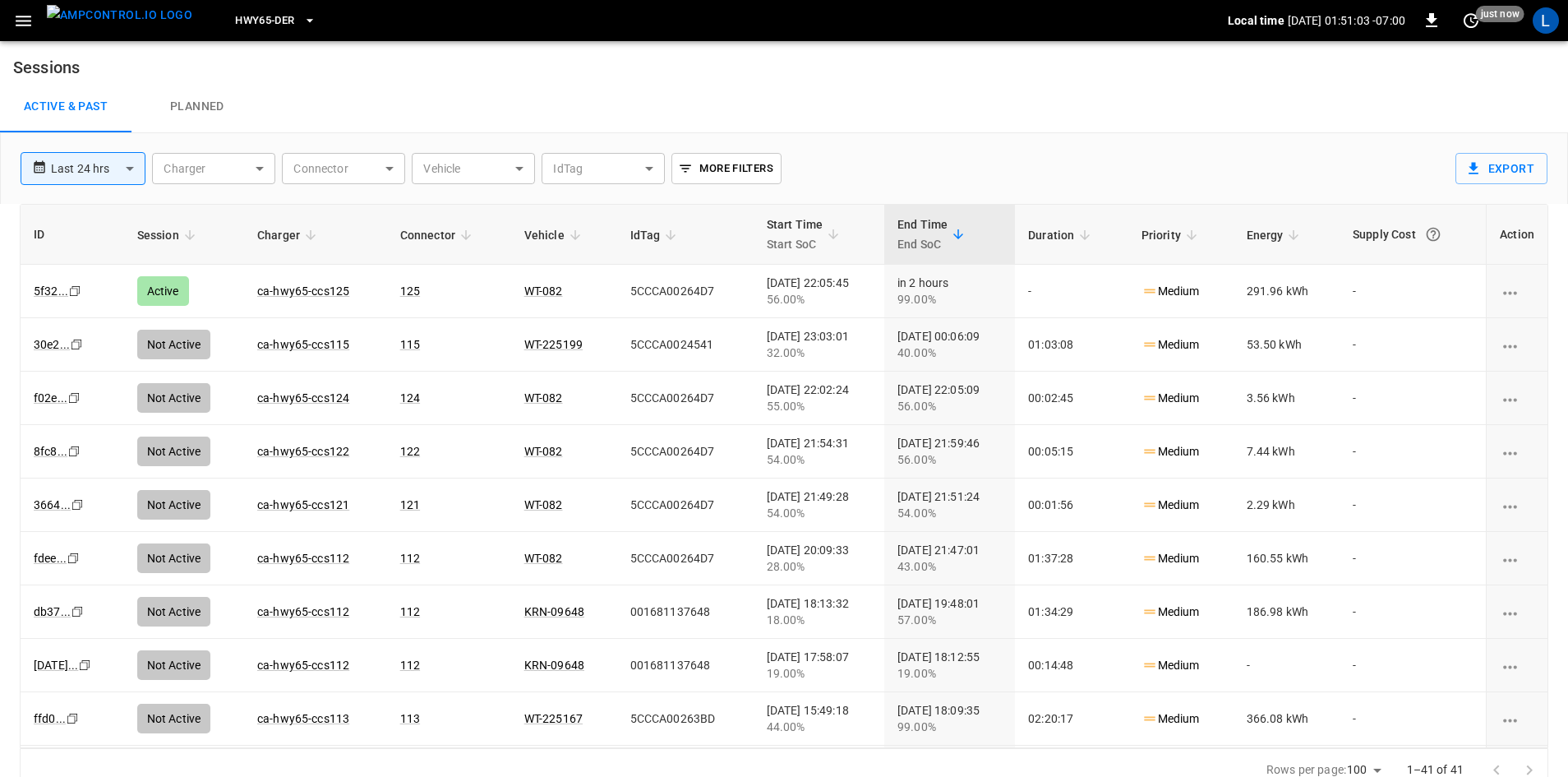
click at [246, 19] on span "HWY65-DER" at bounding box center [264, 21] width 59 height 19
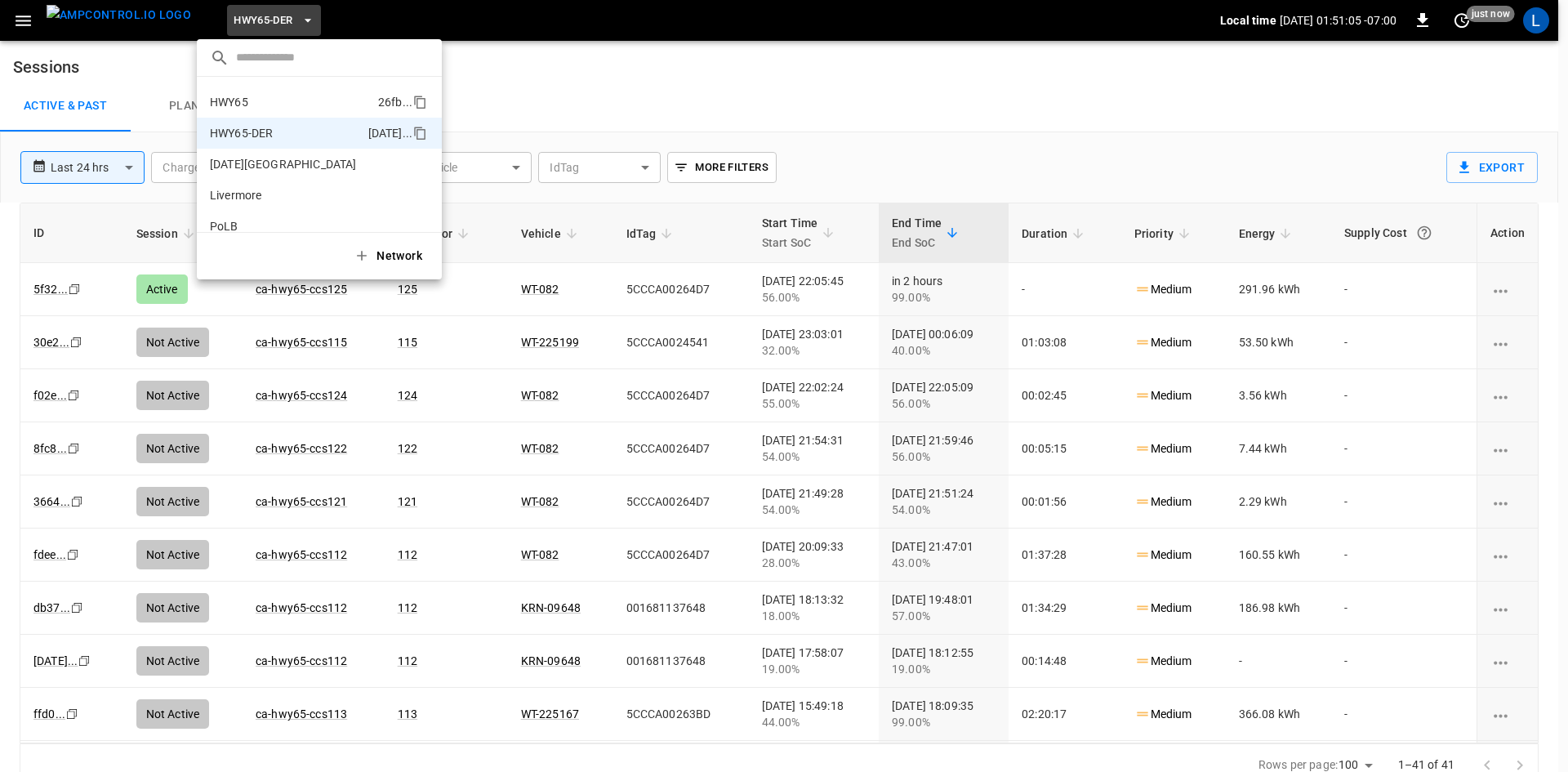
scroll to position [0, 0]
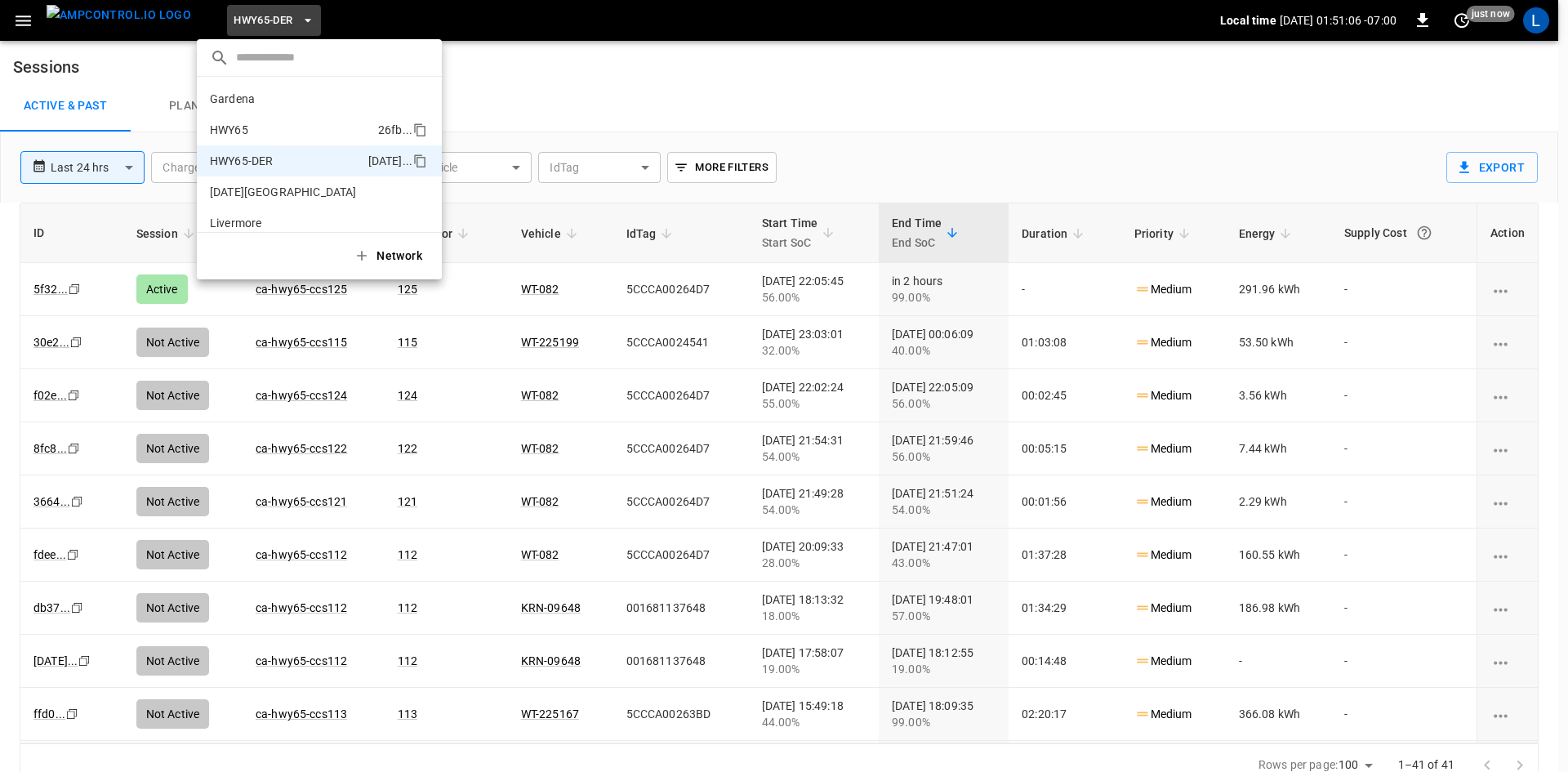
click at [265, 126] on p "HWY65" at bounding box center [290, 130] width 162 height 16
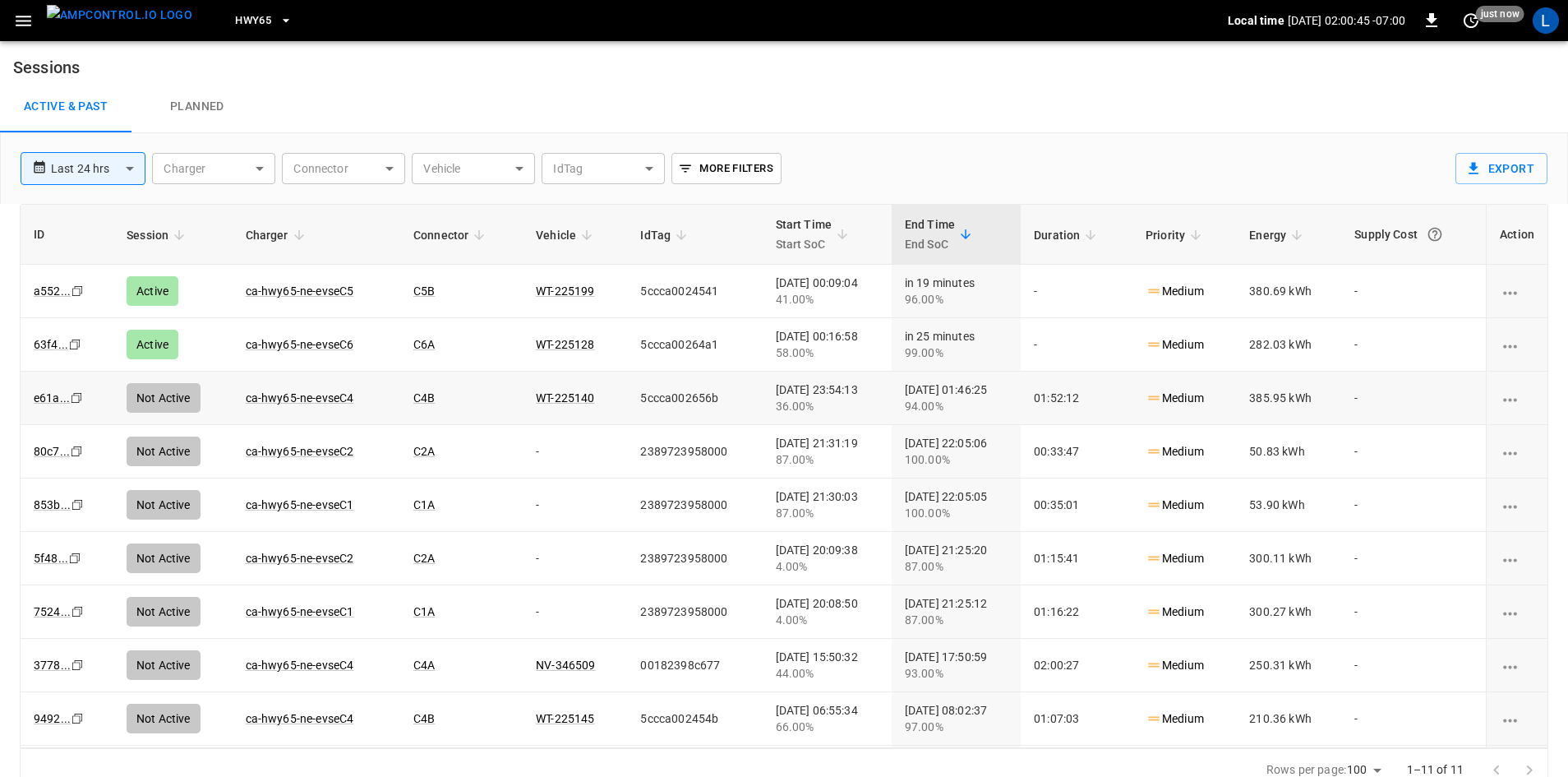
click at [349, 395] on td "ca-hwy65-ne-evseC4" at bounding box center [315, 398] width 167 height 53
click at [325, 393] on link "ca-hwy65-ne-evseC4" at bounding box center [300, 398] width 115 height 19
click at [303, 346] on link "ca-hwy65-ne-evseC4" at bounding box center [300, 344] width 115 height 19
click at [271, 288] on link "ca-hwy65-ne-evseC5" at bounding box center [300, 291] width 115 height 19
click at [255, 397] on link "ca-hwy65-ne-evseC6" at bounding box center [300, 398] width 115 height 19
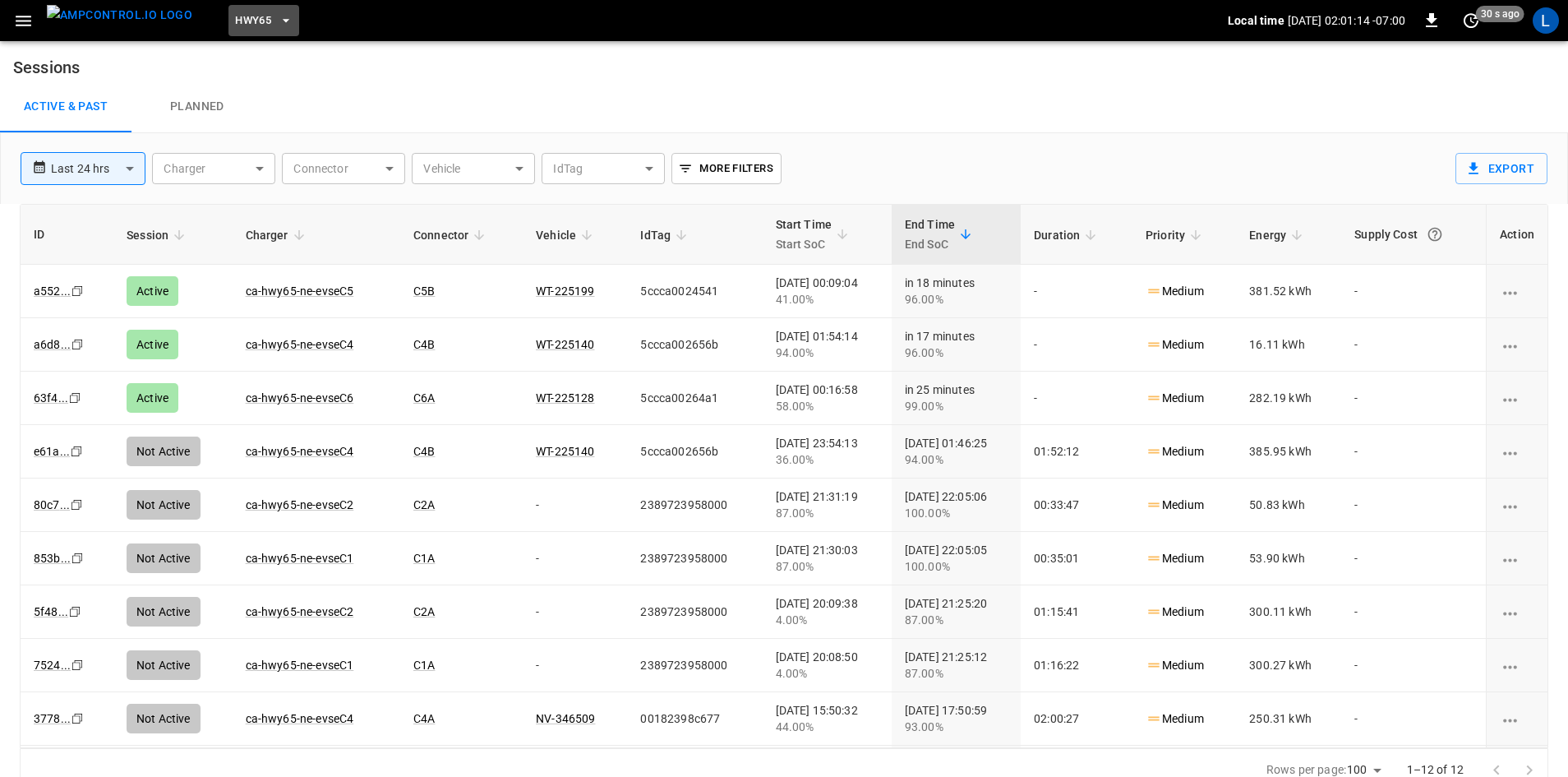
click at [235, 21] on span "HWY65" at bounding box center [252, 21] width 36 height 19
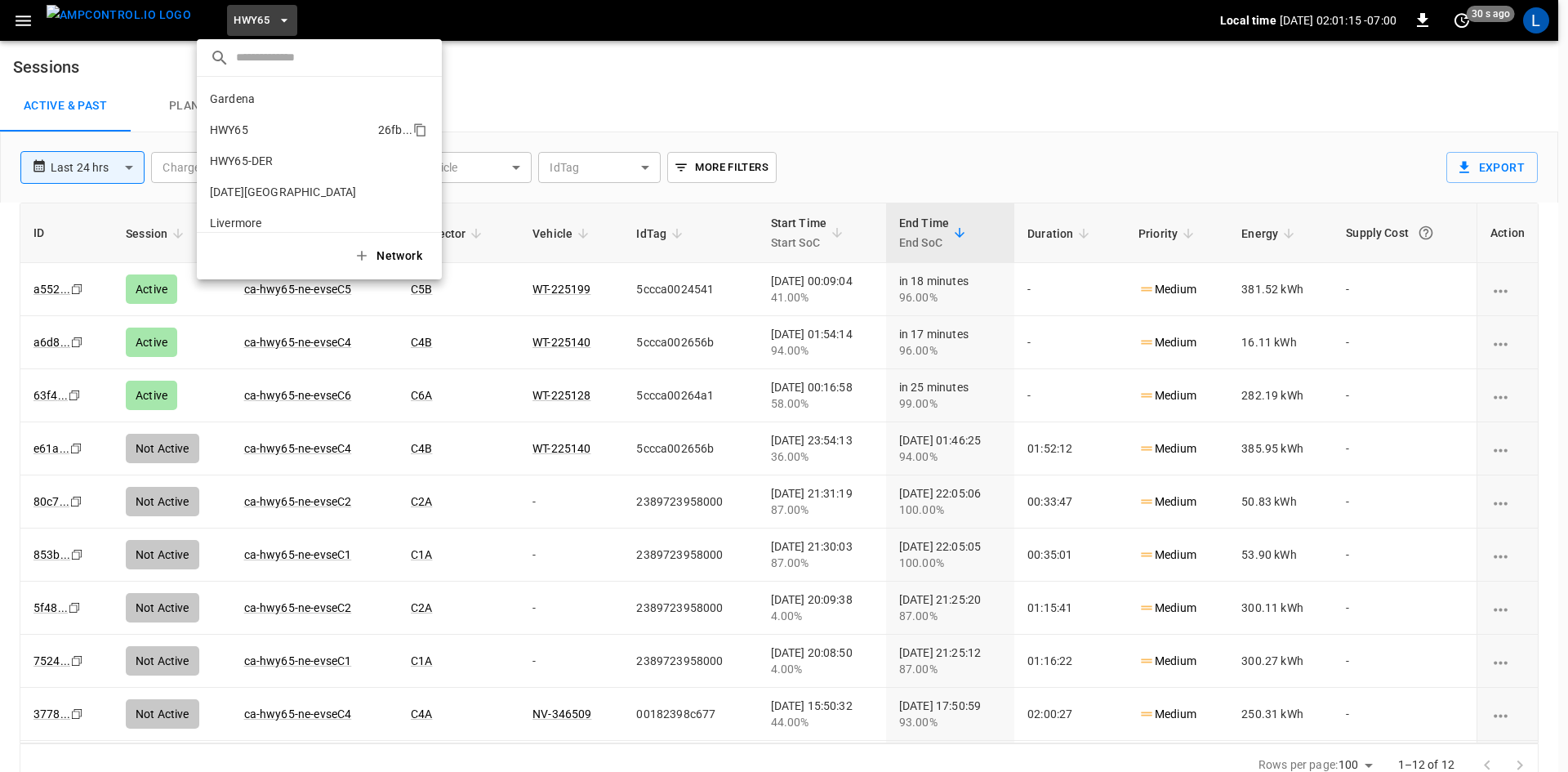
scroll to position [26, 0]
click at [283, 137] on p "HWY65-DER" at bounding box center [286, 135] width 152 height 16
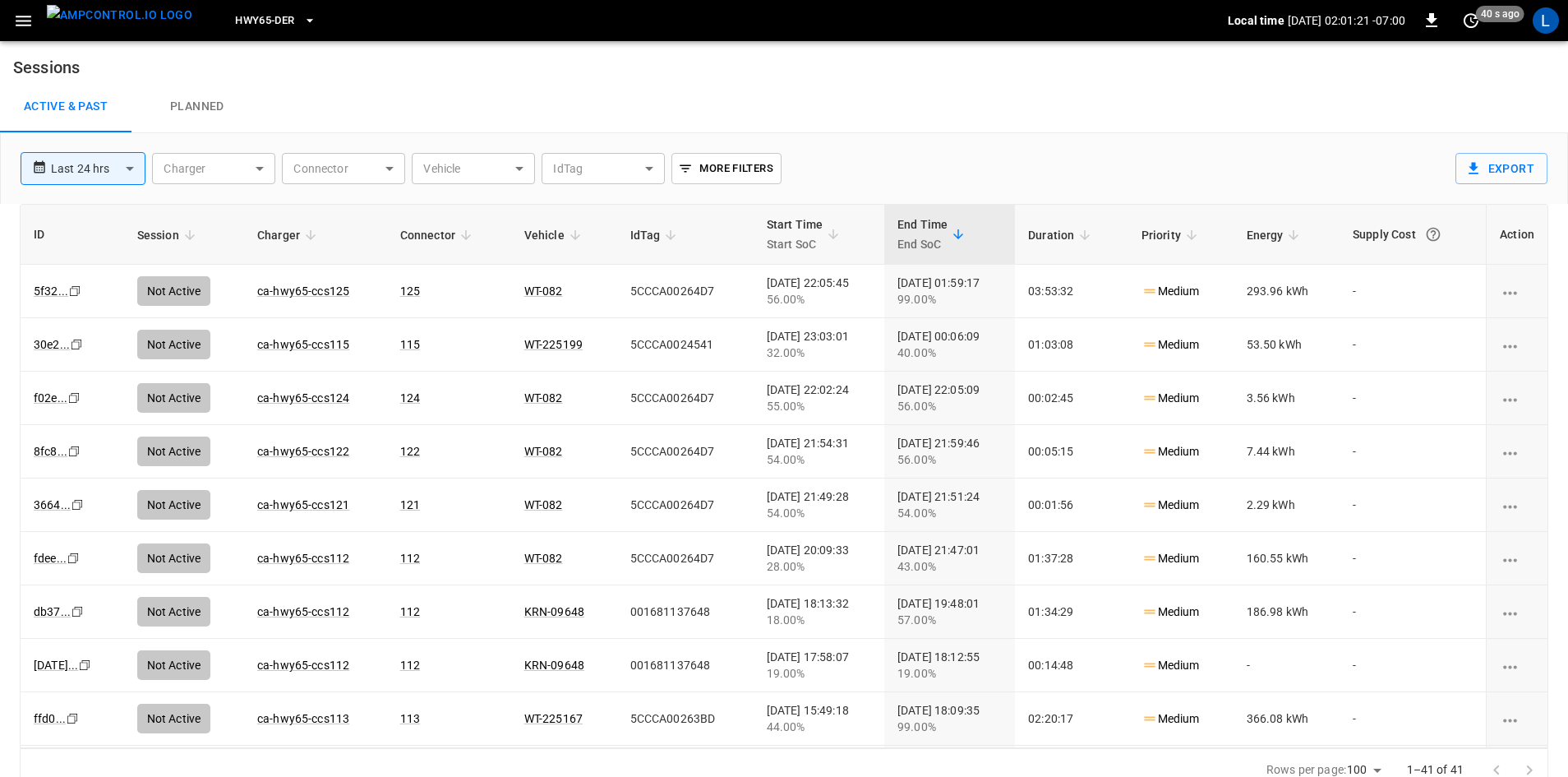
click at [235, 21] on span "HWY65-DER" at bounding box center [264, 21] width 59 height 19
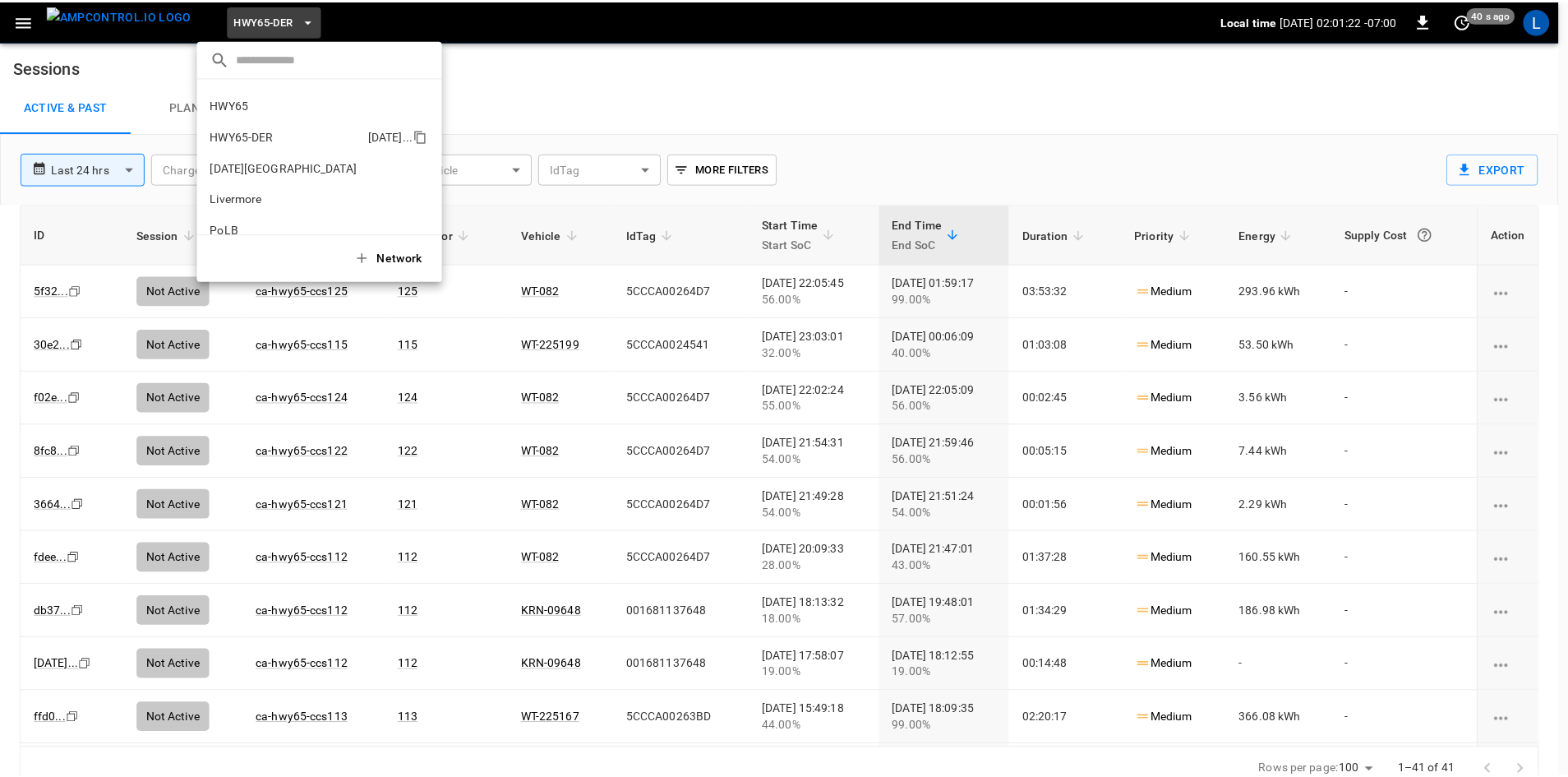
scroll to position [0, 0]
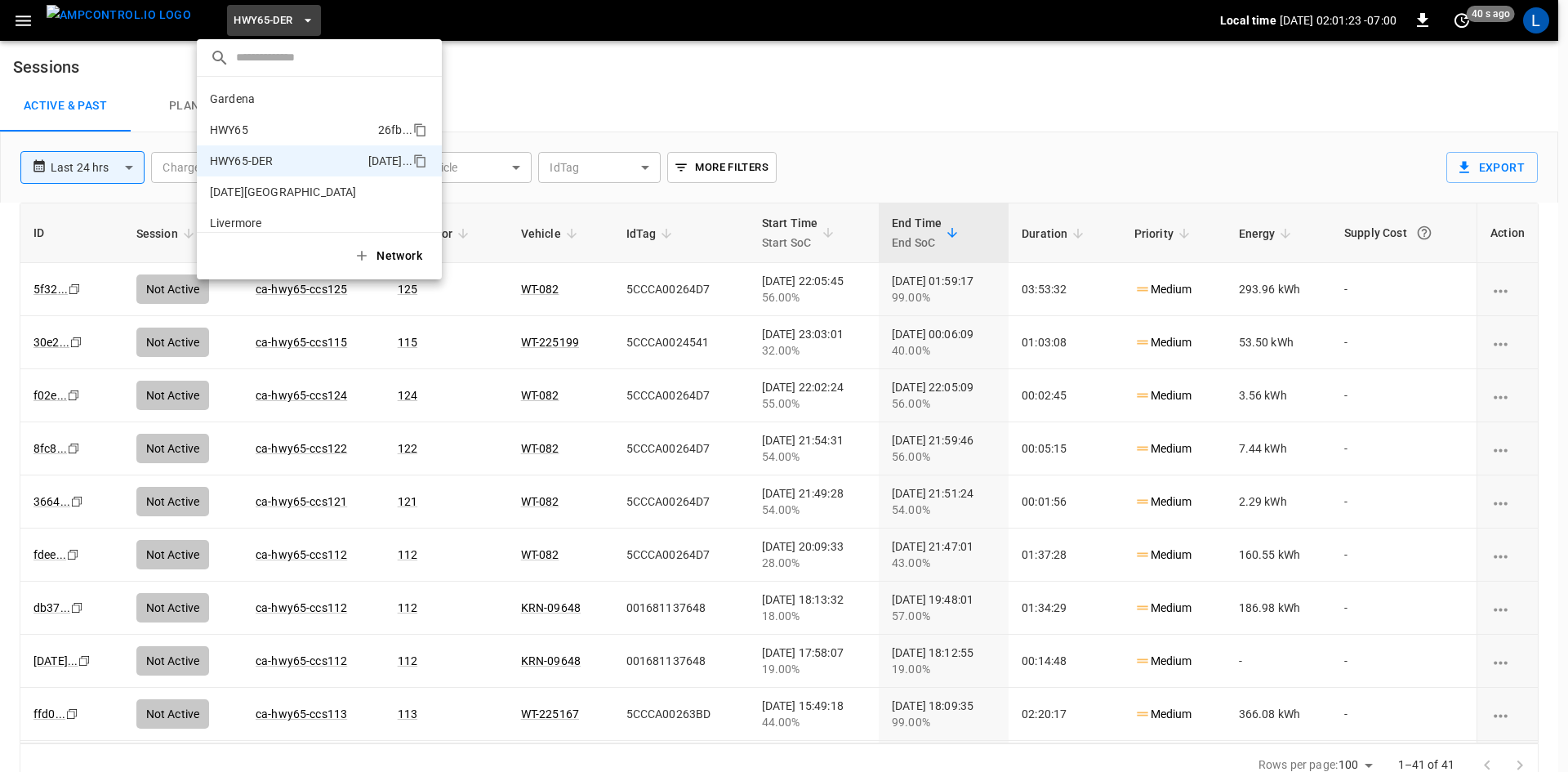
click at [294, 134] on p "HWY65" at bounding box center [290, 130] width 162 height 16
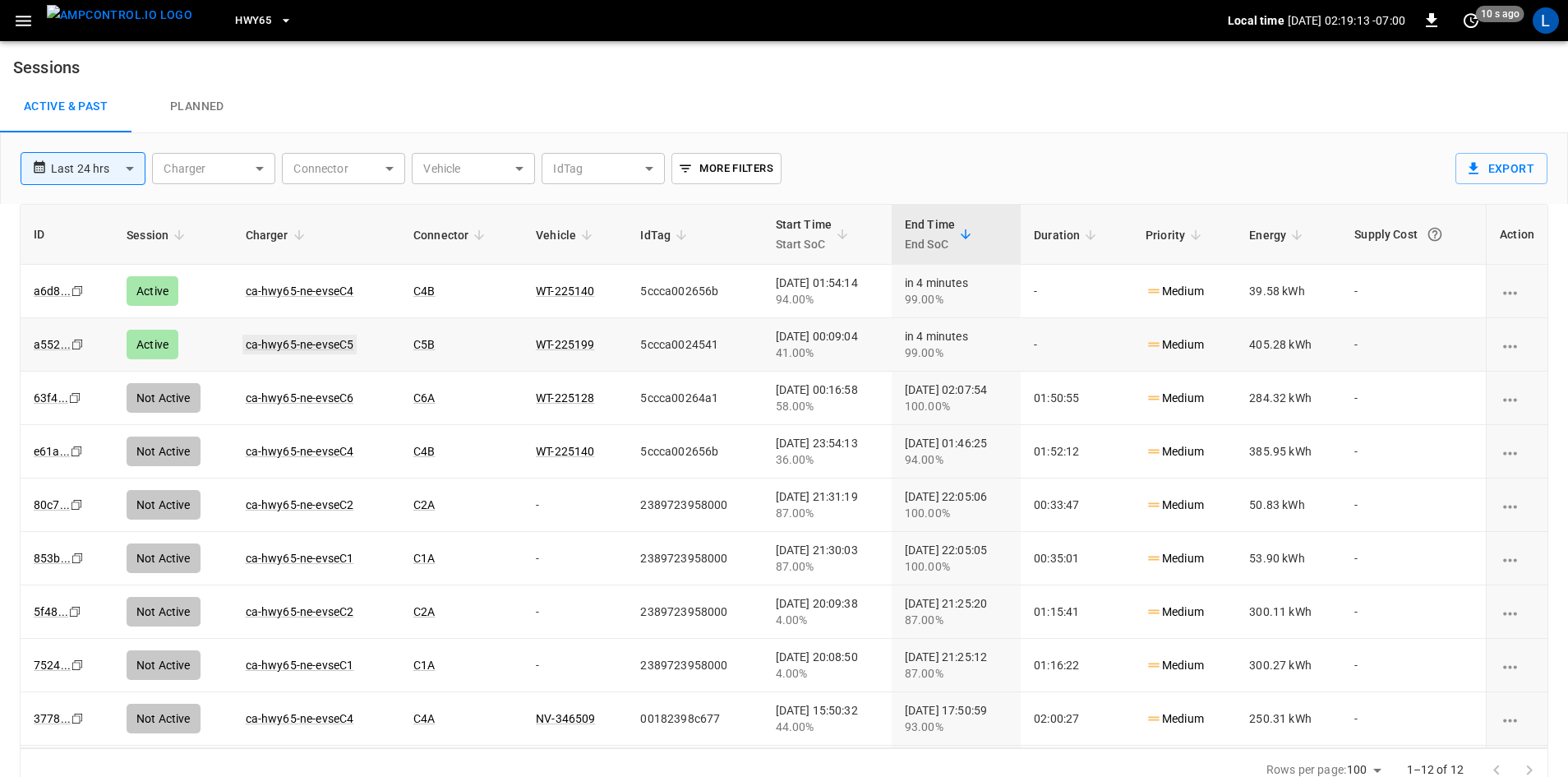
click at [318, 341] on link "ca-hwy65-ne-evseC5" at bounding box center [300, 344] width 115 height 19
click at [318, 293] on link "ca-hwy65-ne-evseC4" at bounding box center [300, 291] width 115 height 19
